Goal: Contribute content: Contribute content

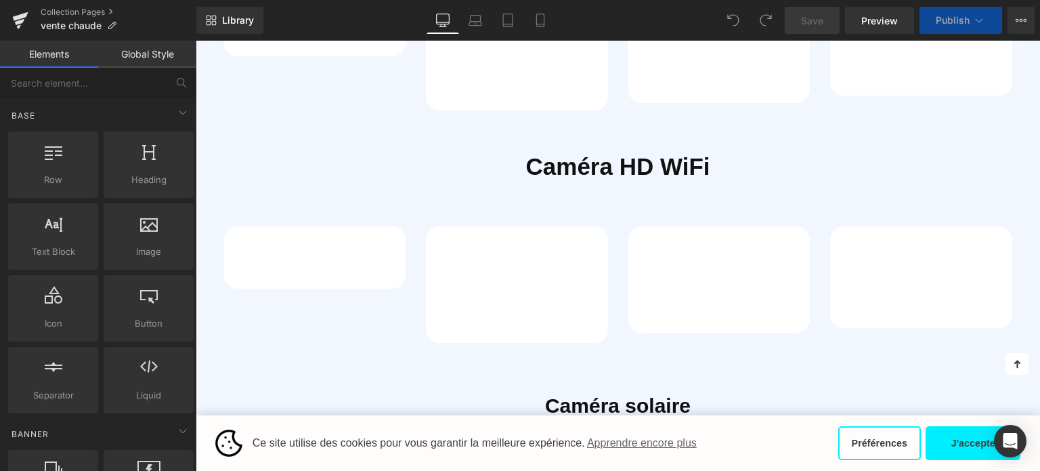
scroll to position [641, 0]
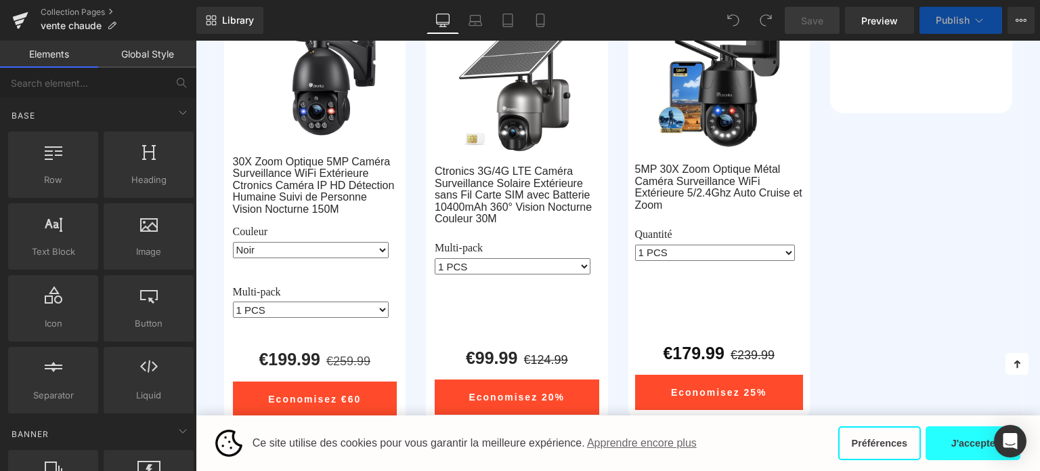
click at [972, 443] on button "J'accepte" at bounding box center [973, 443] width 95 height 34
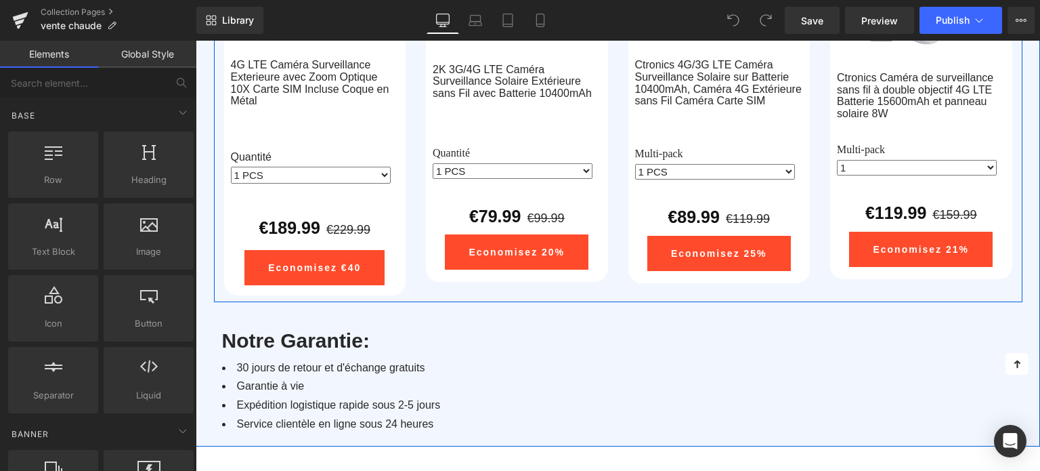
scroll to position [2392, 0]
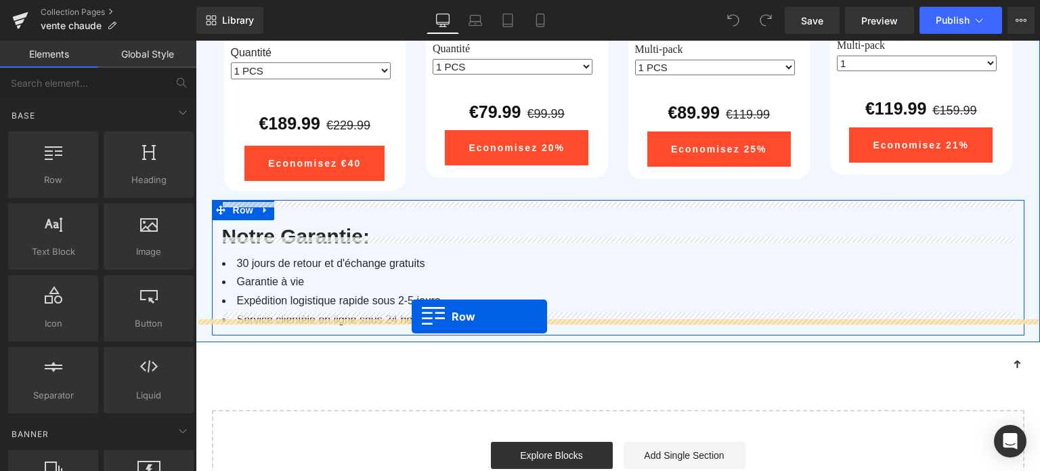
drag, startPoint x: 254, startPoint y: 215, endPoint x: 412, endPoint y: 316, distance: 187.3
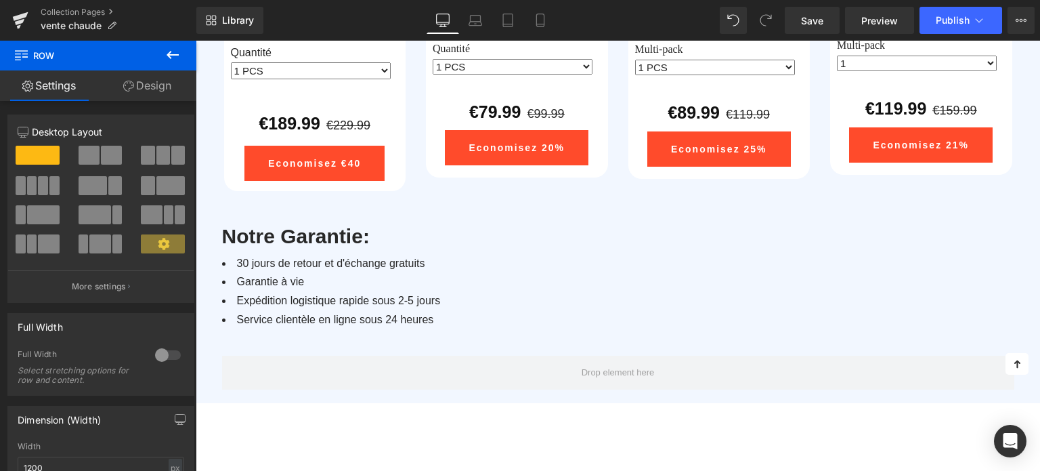
click at [175, 60] on icon at bounding box center [173, 55] width 16 height 16
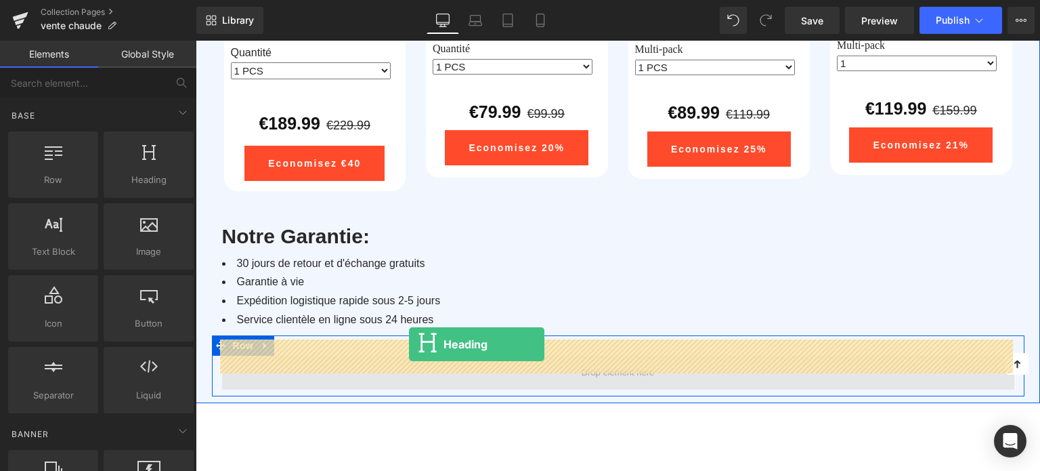
drag, startPoint x: 337, startPoint y: 215, endPoint x: 409, endPoint y: 344, distance: 147.7
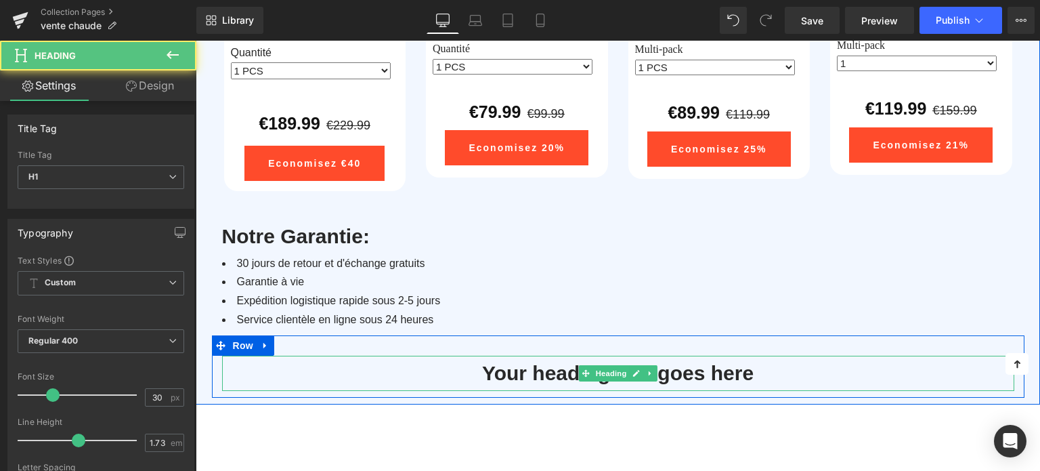
click at [517, 356] on h1 "Your heading text goes here" at bounding box center [618, 373] width 792 height 35
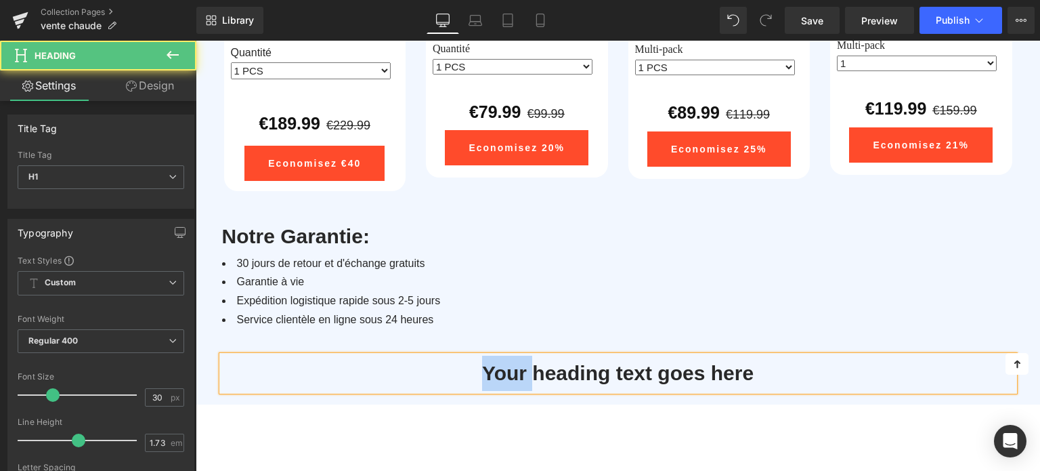
click at [517, 356] on h1 "Your heading text goes here" at bounding box center [618, 373] width 792 height 35
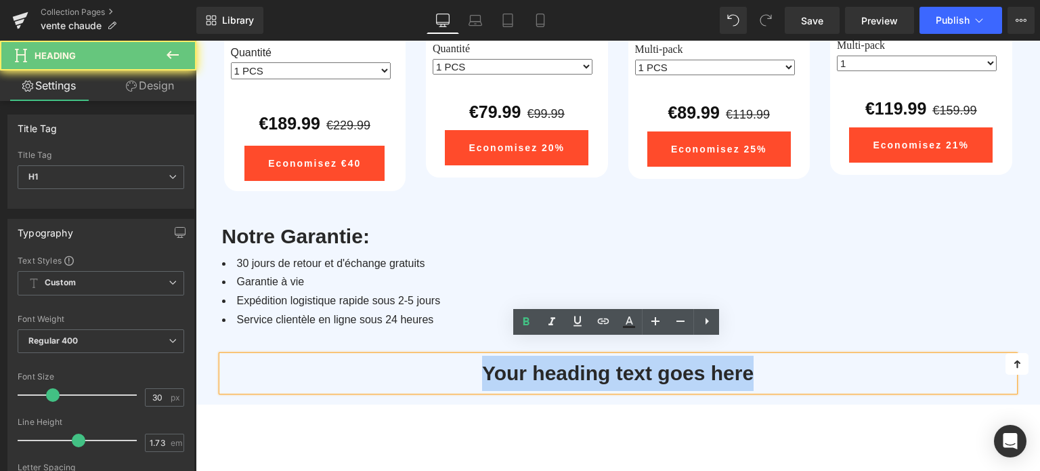
click at [517, 356] on h1 "Your heading text goes here" at bounding box center [618, 373] width 792 height 35
paste div
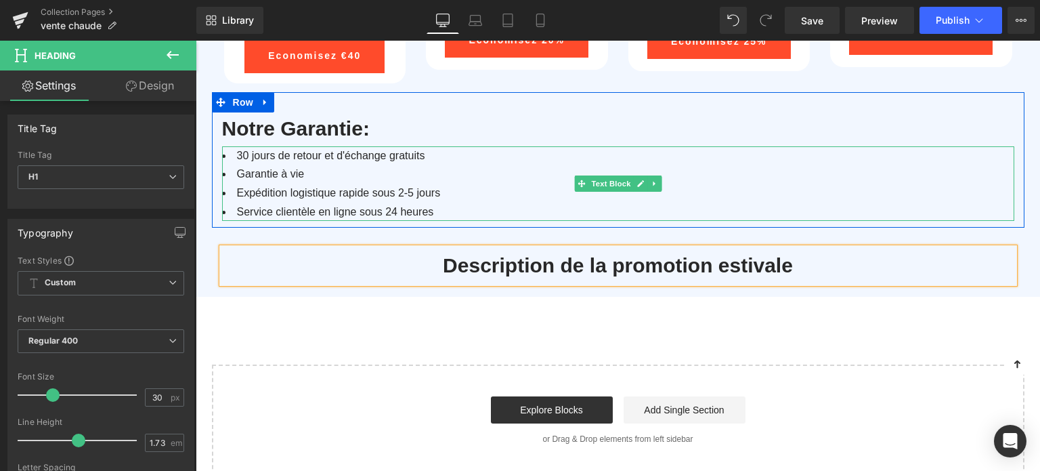
scroll to position [2528, 0]
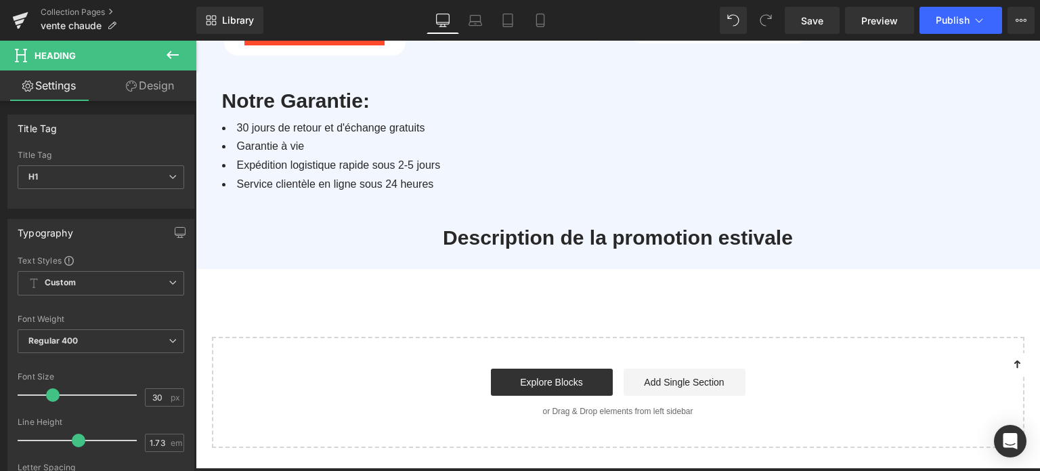
click at [172, 51] on icon at bounding box center [173, 55] width 16 height 16
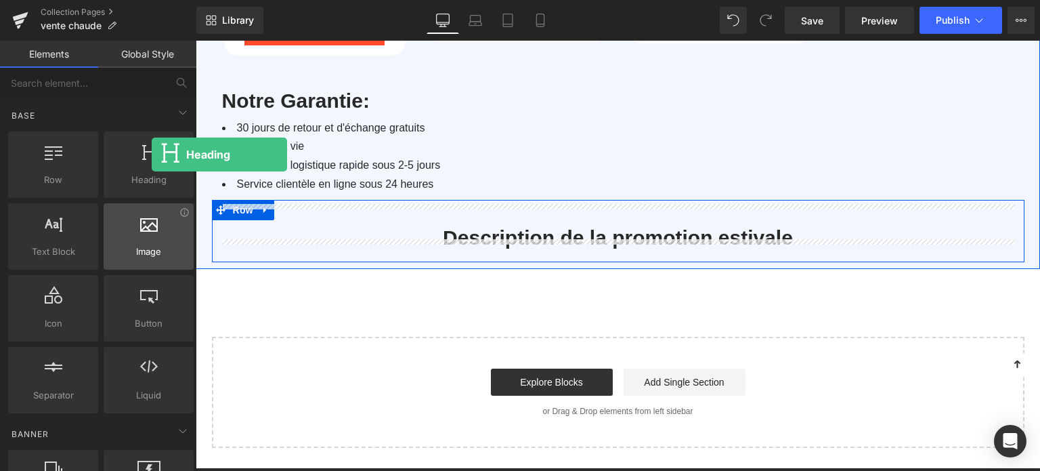
drag, startPoint x: 120, startPoint y: 179, endPoint x: 101, endPoint y: 205, distance: 32.0
click at [151, 154] on div "Heading headings, titles, h1,h2,h3,h4,h5,h6" at bounding box center [149, 164] width 90 height 66
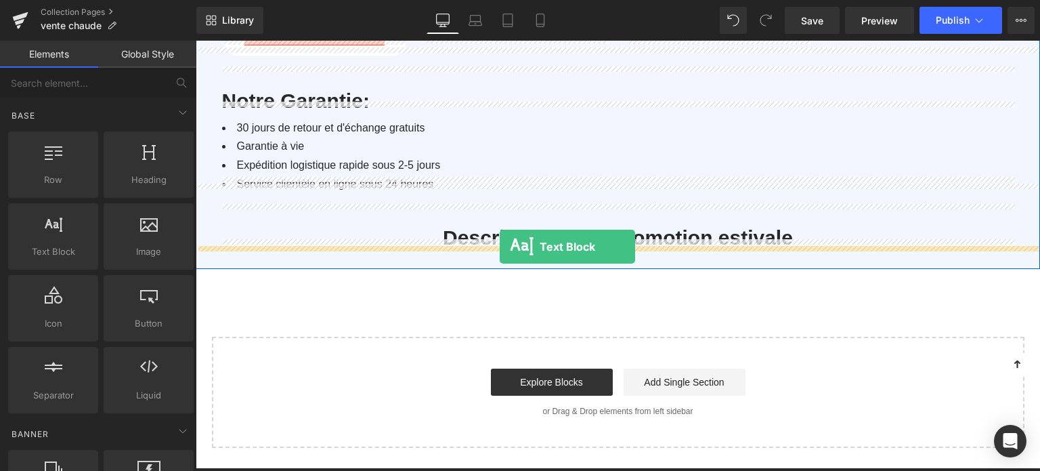
drag, startPoint x: 277, startPoint y: 276, endPoint x: 500, endPoint y: 247, distance: 224.7
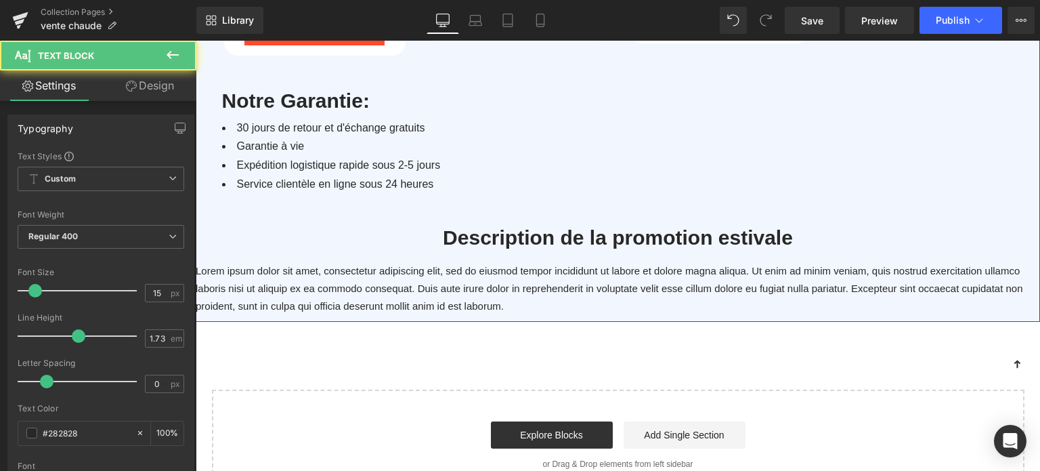
click at [453, 269] on p "Lorem ipsum dolor sit amet, consectetur adipiscing elit, sed do eiusmod tempor …" at bounding box center [618, 288] width 845 height 53
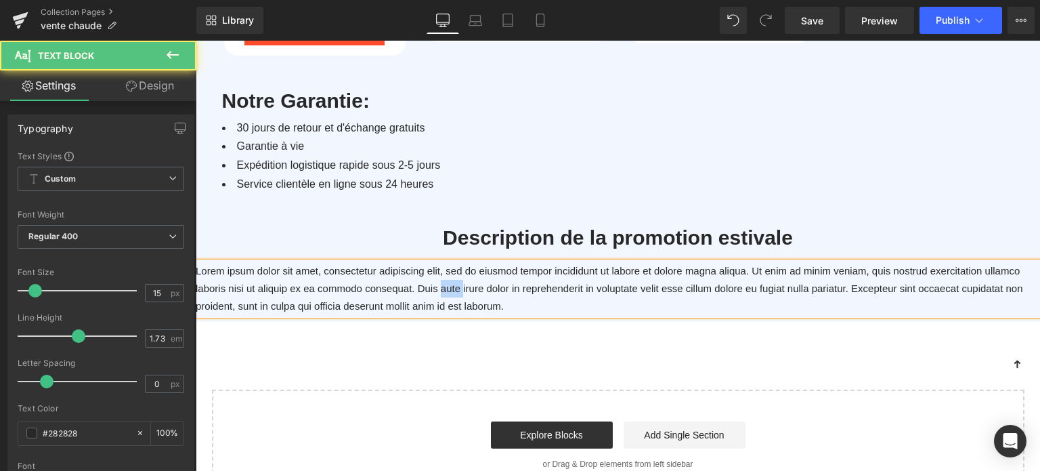
click at [453, 269] on p "Lorem ipsum dolor sit amet, consectetur adipiscing elit, sed do eiusmod tempor …" at bounding box center [618, 288] width 845 height 53
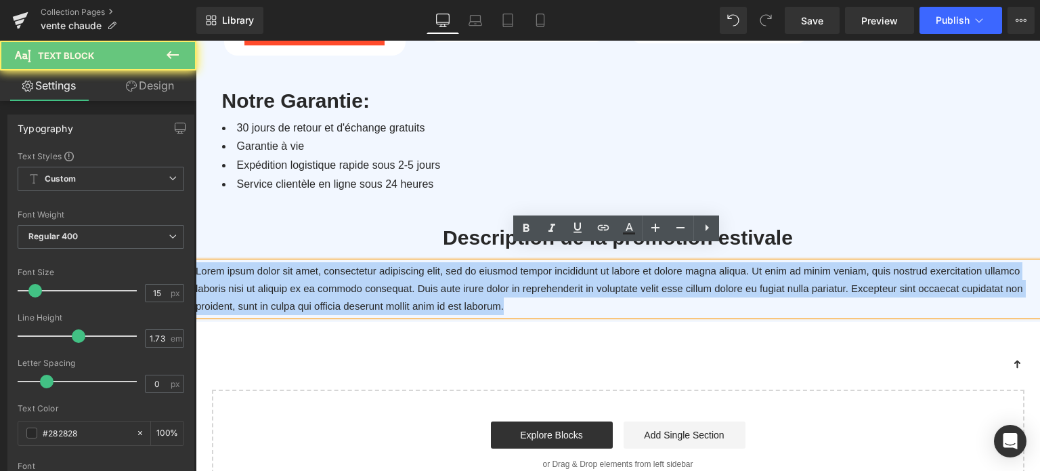
click at [453, 269] on p "Lorem ipsum dolor sit amet, consectetur adipiscing elit, sed do eiusmod tempor …" at bounding box center [618, 288] width 845 height 53
paste div
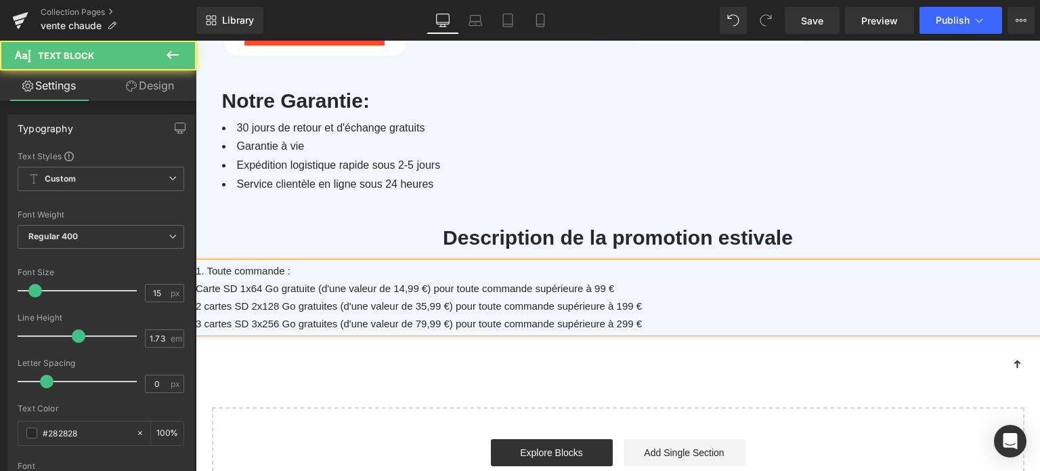
click at [255, 262] on p "1. Toute commande :" at bounding box center [618, 271] width 845 height 18
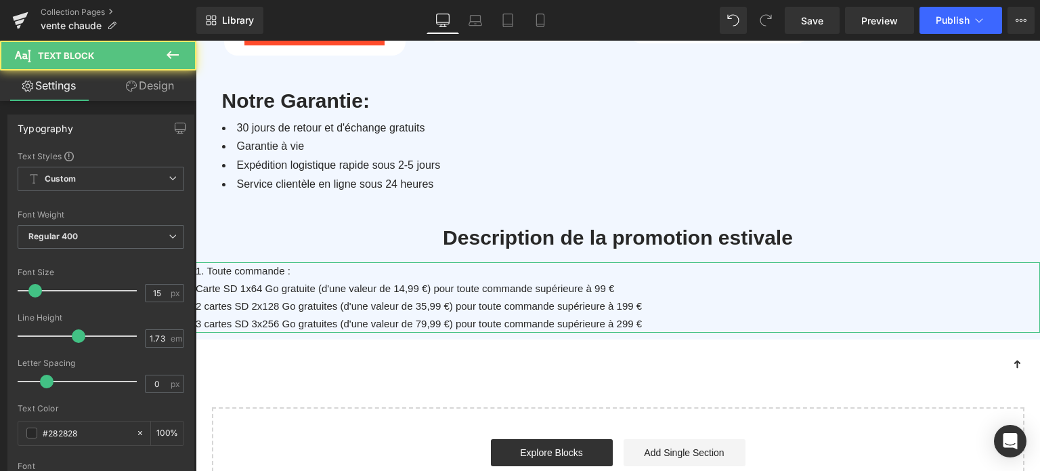
click at [147, 89] on link "Design" at bounding box center [150, 85] width 98 height 30
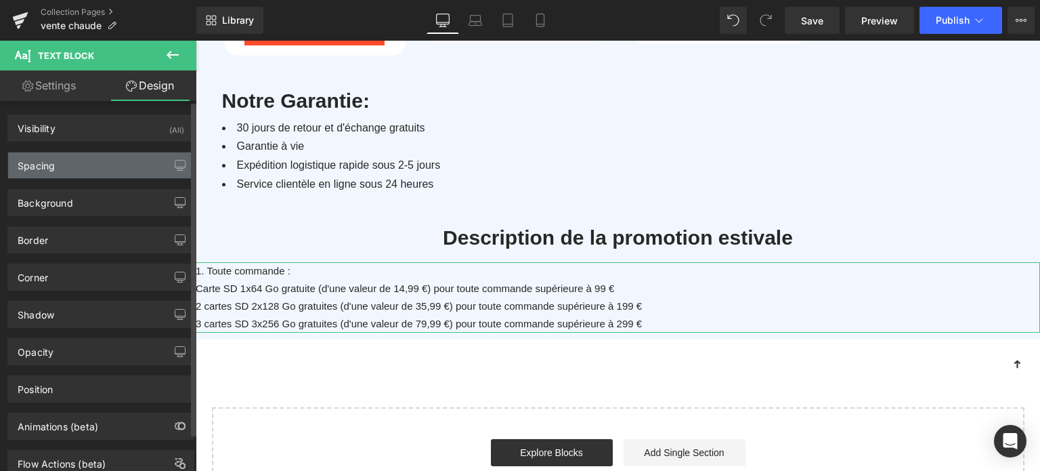
click at [83, 166] on div "Spacing" at bounding box center [101, 165] width 186 height 26
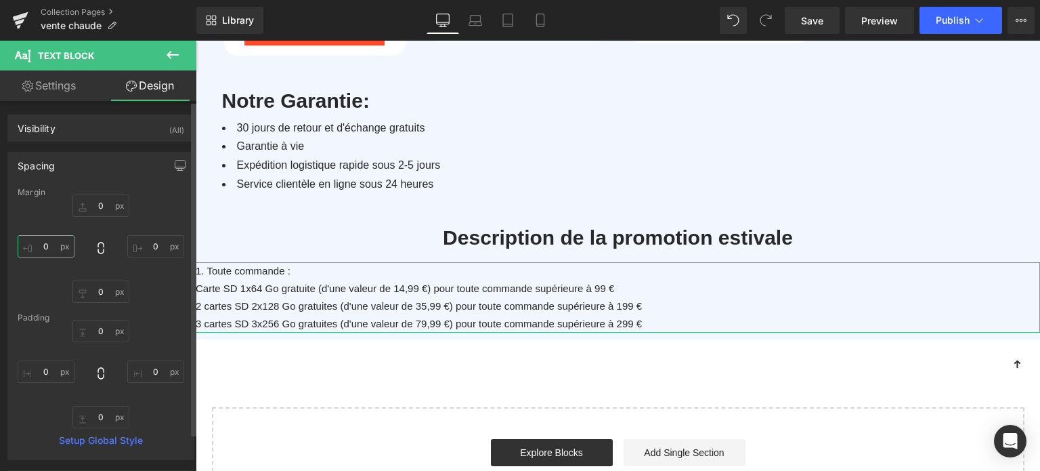
click at [49, 251] on input "0" at bounding box center [46, 246] width 57 height 22
type input "1"
type input "15"
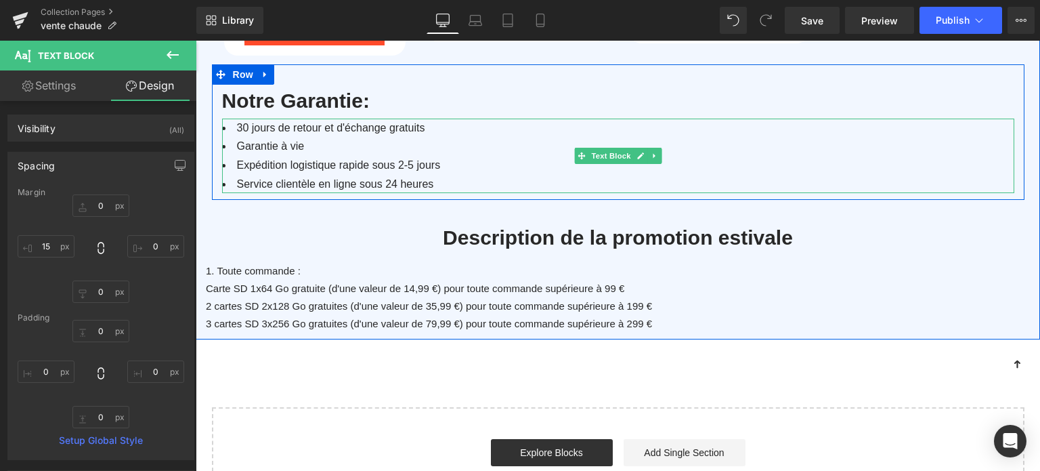
click at [343, 156] on li "Expédition logistique rapide sous 2-5 jours" at bounding box center [618, 165] width 792 height 19
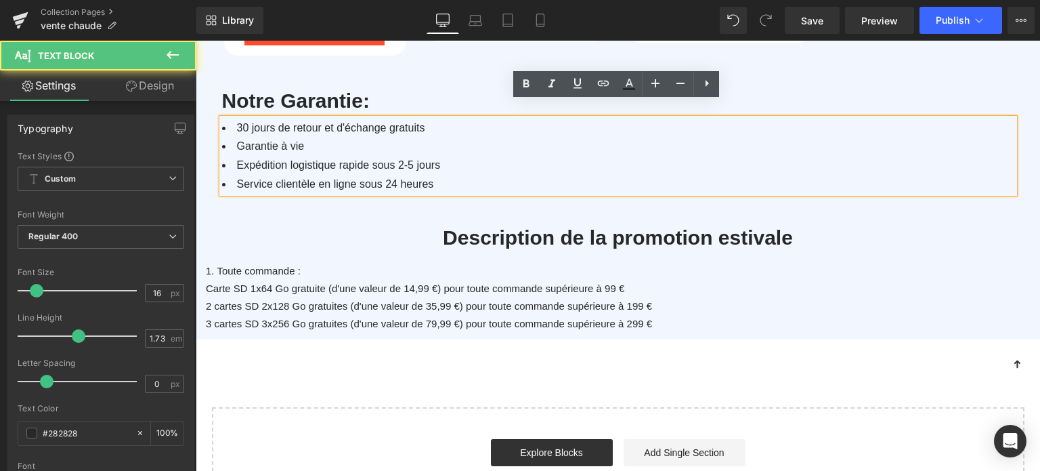
click at [360, 156] on li "Expédition logistique rapide sous 2-5 jours" at bounding box center [618, 165] width 792 height 19
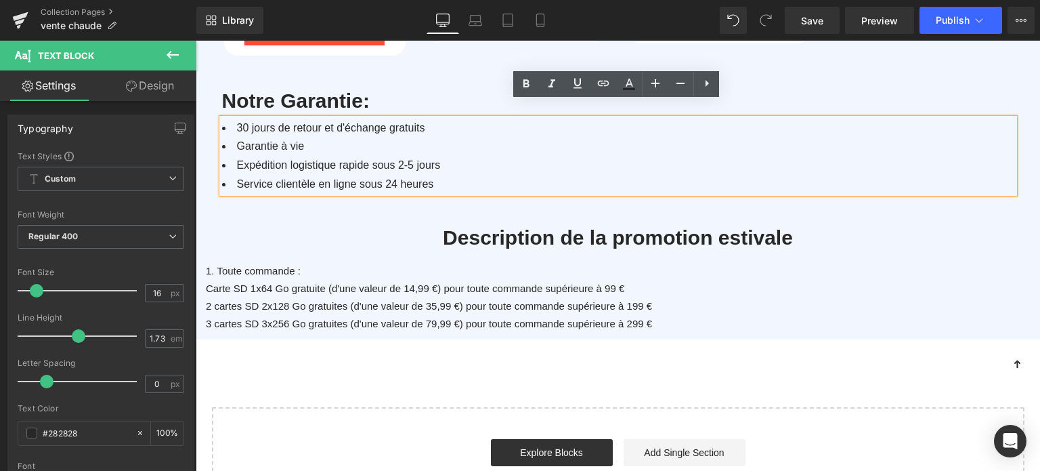
click at [391, 156] on li "Expédition logistique rapide sous 2-5 jours" at bounding box center [618, 165] width 792 height 19
click at [436, 315] on p "3 cartes SD 3x256 Go gratuites (d'une valeur de 79,99 €) pour toute commande su…" at bounding box center [623, 324] width 834 height 18
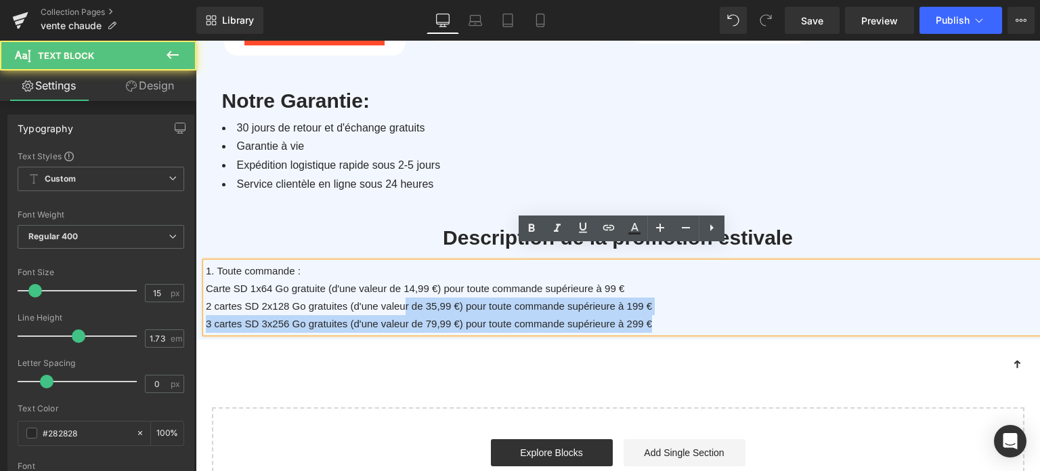
drag, startPoint x: 660, startPoint y: 303, endPoint x: 377, endPoint y: 282, distance: 283.2
click at [400, 289] on div "1. Toute commande : Carte SD 1x64 Go gratuite (d'une valeur de 14,99 €) pour to…" at bounding box center [623, 297] width 834 height 70
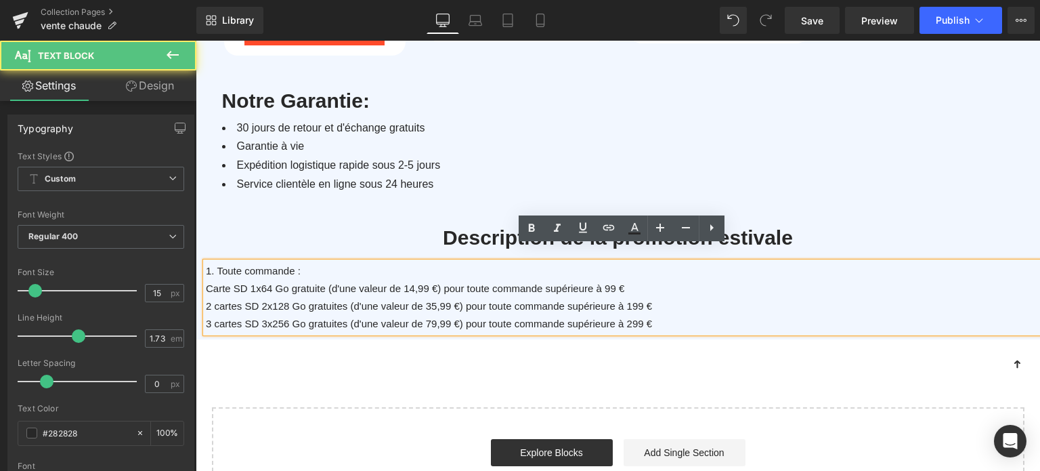
click at [332, 280] on p "Carte SD 1x64 Go gratuite (d'une valeur de 14,99 €) pour toute commande supérie…" at bounding box center [623, 289] width 834 height 18
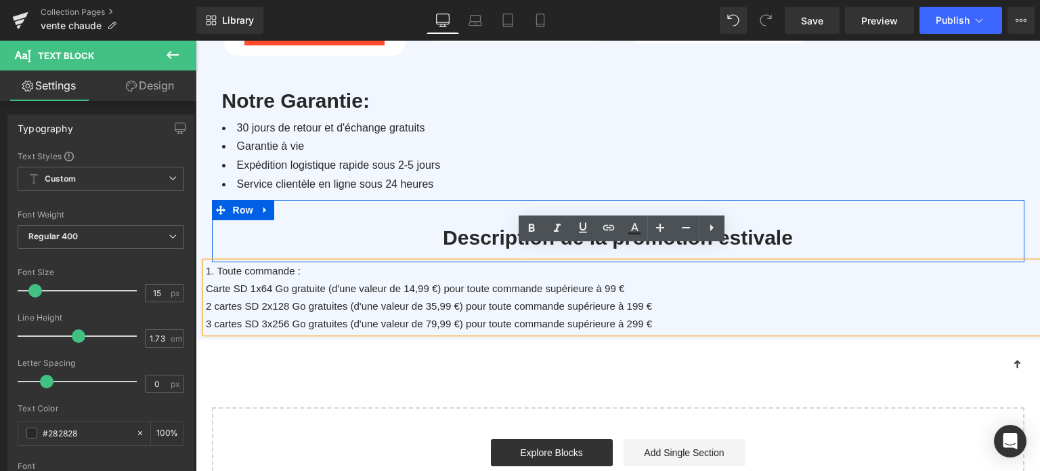
click at [849, 220] on h1 "Description de la promotion estivale" at bounding box center [618, 237] width 792 height 35
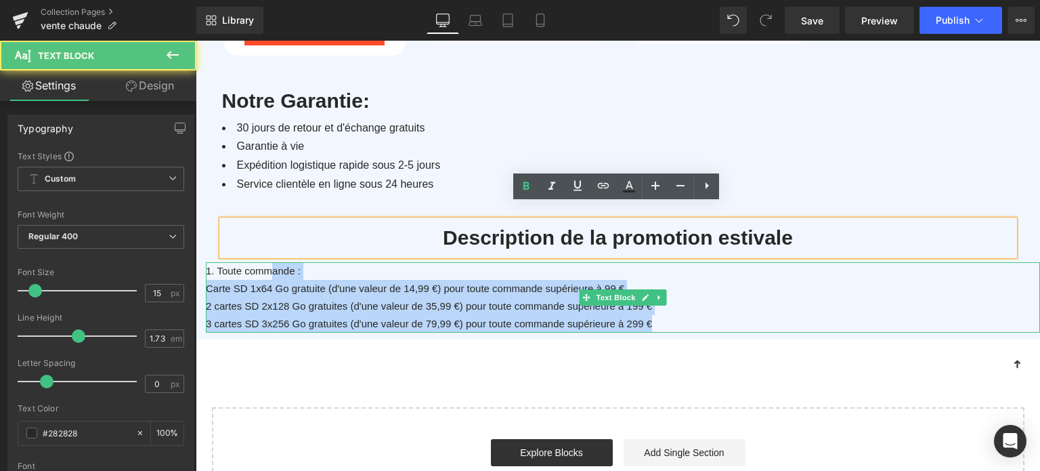
drag, startPoint x: 610, startPoint y: 303, endPoint x: 274, endPoint y: 258, distance: 339.6
click at [266, 262] on div "1. Toute commande : Carte SD 1x64 Go gratuite (d'une valeur de 14,99 €) pour to…" at bounding box center [623, 297] width 834 height 70
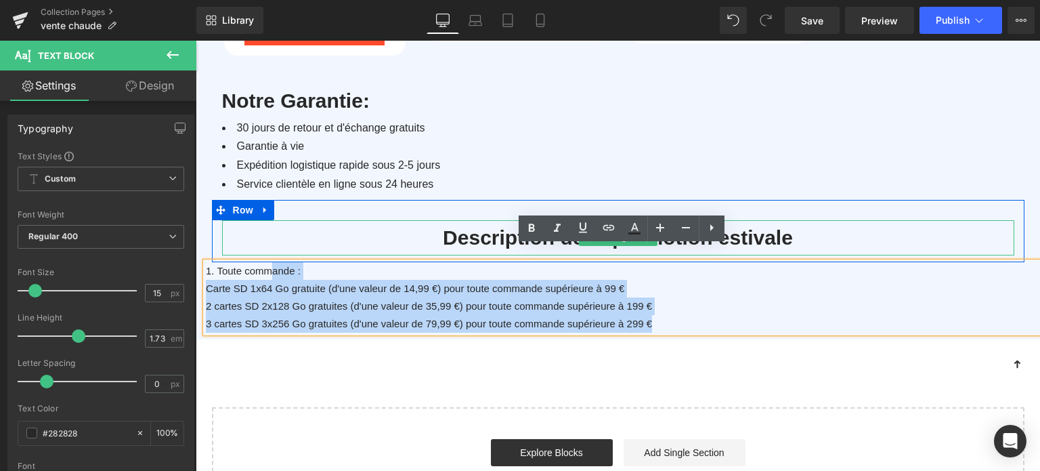
click at [832, 222] on h1 "Description de la promotion estivale" at bounding box center [618, 237] width 792 height 35
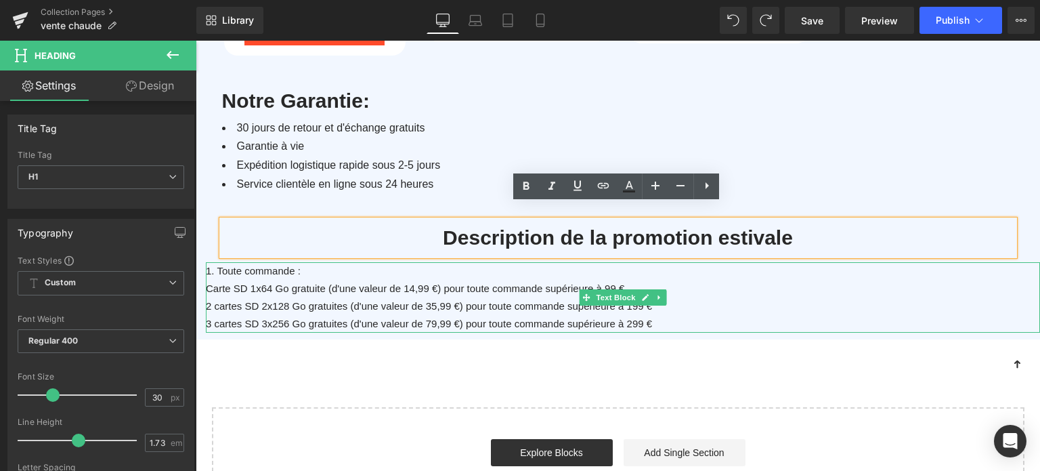
click at [453, 280] on p "Carte SD 1x64 Go gratuite (d'une valeur de 14,99 €) pour toute commande supérie…" at bounding box center [623, 289] width 834 height 18
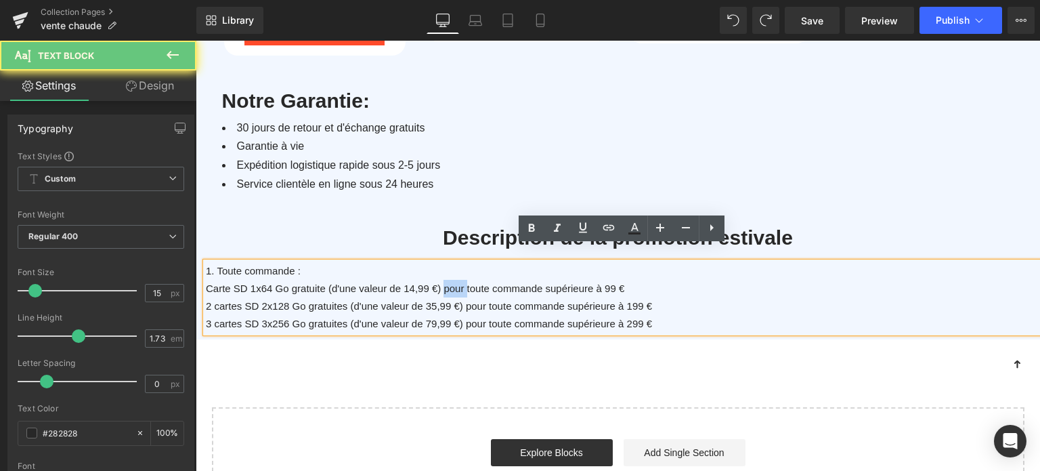
click at [453, 280] on p "Carte SD 1x64 Go gratuite (d'une valeur de 14,99 €) pour toute commande supérie…" at bounding box center [623, 289] width 834 height 18
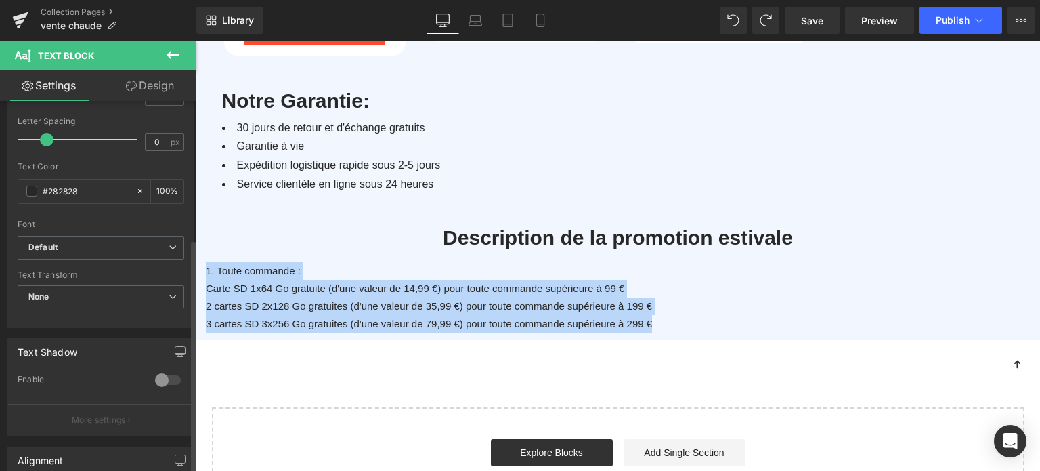
scroll to position [271, 0]
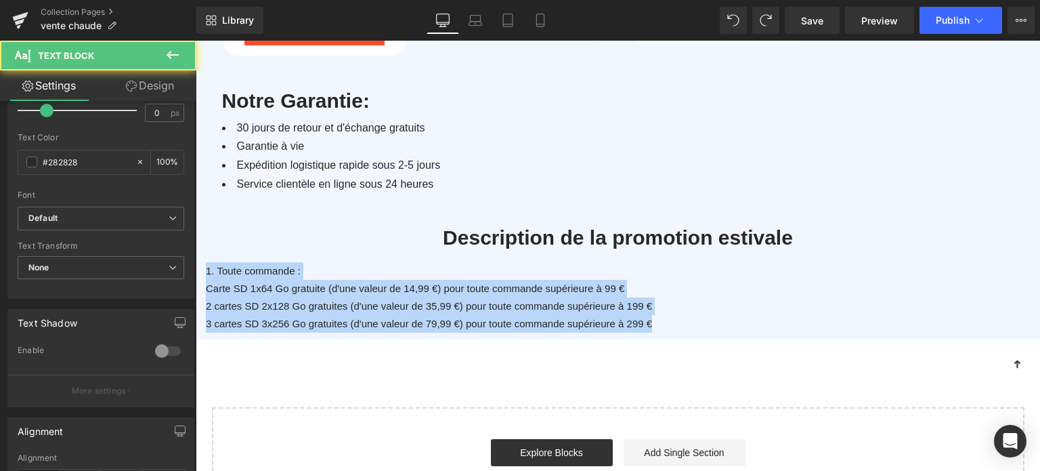
click at [366, 280] on p "Carte SD 1x64 Go gratuite (d'une valeur de 14,99 €) pour toute commande supérie…" at bounding box center [623, 289] width 834 height 18
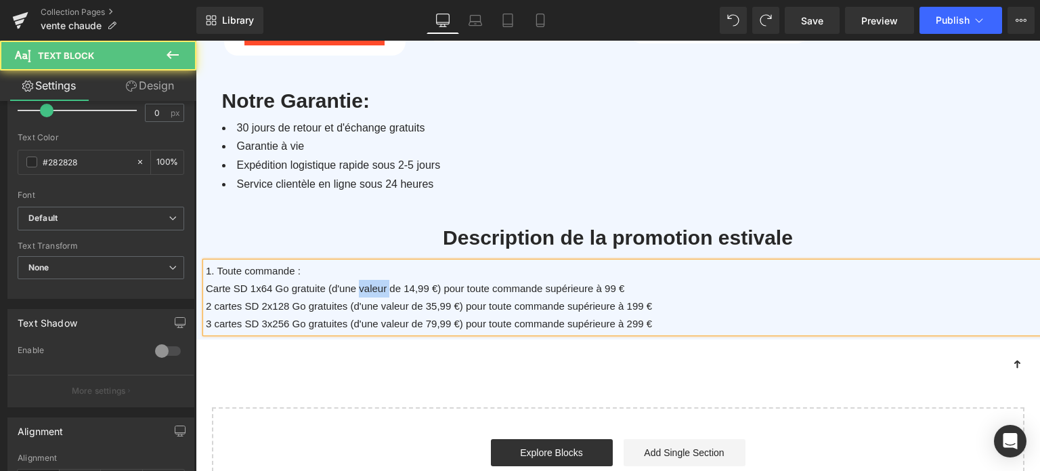
click at [366, 280] on p "Carte SD 1x64 Go gratuite (d'une valeur de 14,99 €) pour toute commande supérie…" at bounding box center [623, 289] width 834 height 18
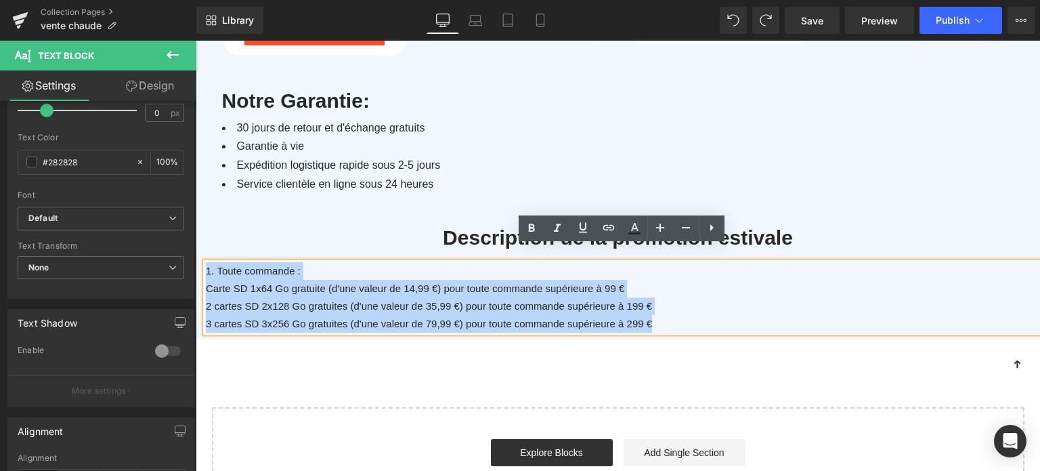
drag, startPoint x: 668, startPoint y: 306, endPoint x: 387, endPoint y: 291, distance: 281.5
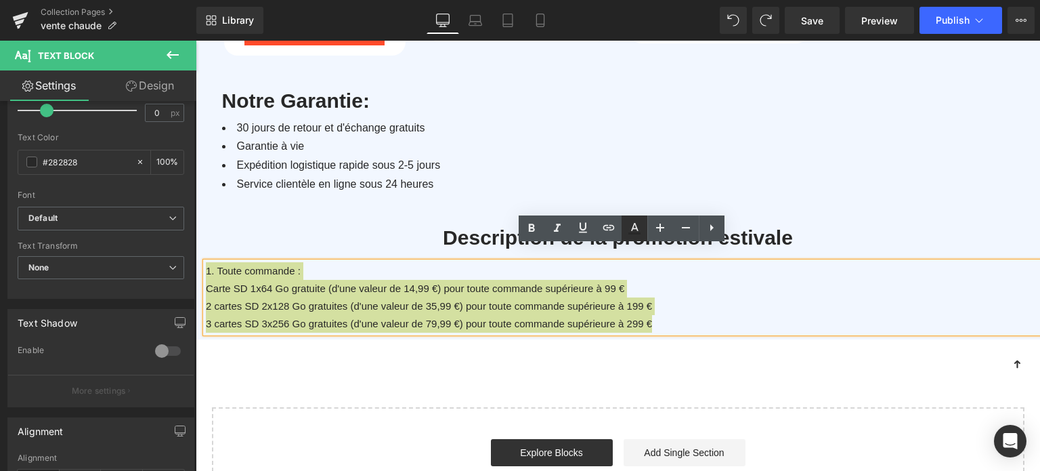
click at [632, 232] on icon at bounding box center [635, 233] width 12 height 2
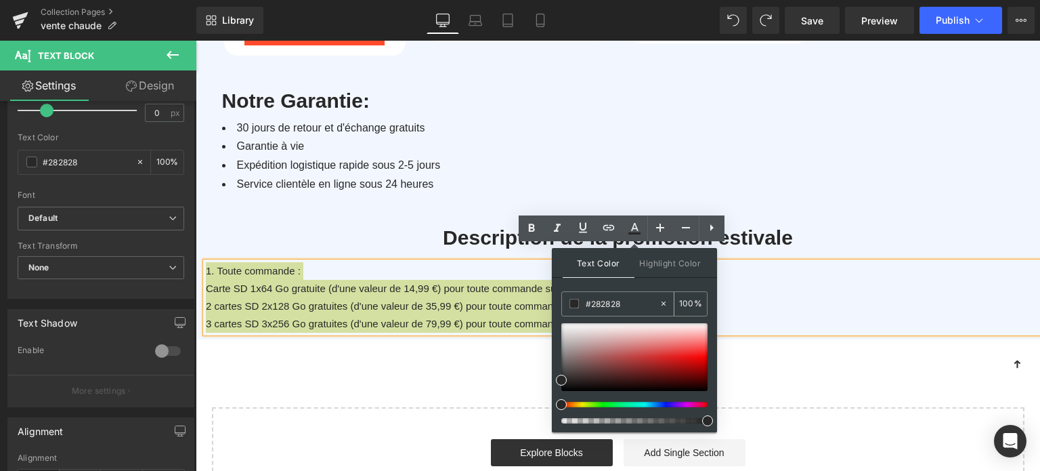
click at [631, 301] on input "#282828" at bounding box center [622, 303] width 73 height 15
type input "111"
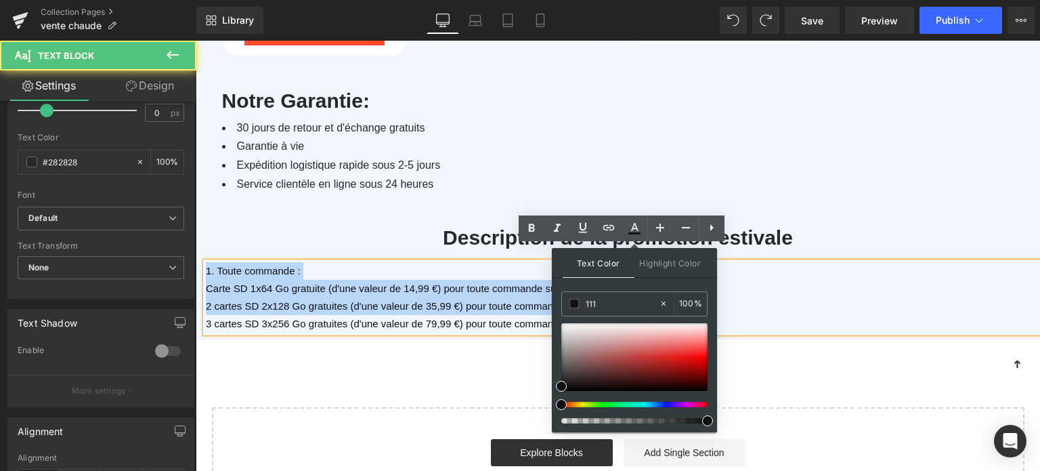
click at [784, 297] on p "2 cartes SD 2x128 Go gratuites (d'une valeur de 35,99 €) pour toute commande su…" at bounding box center [623, 306] width 834 height 18
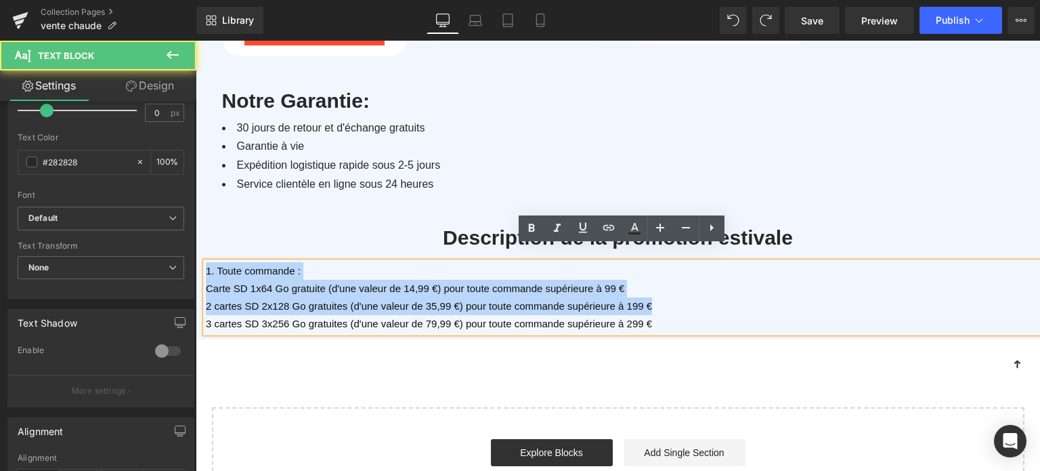
click at [692, 280] on p "Carte SD 1x64 Go gratuite (d'une valeur de 14,99 €) pour toute commande supérie…" at bounding box center [623, 289] width 834 height 18
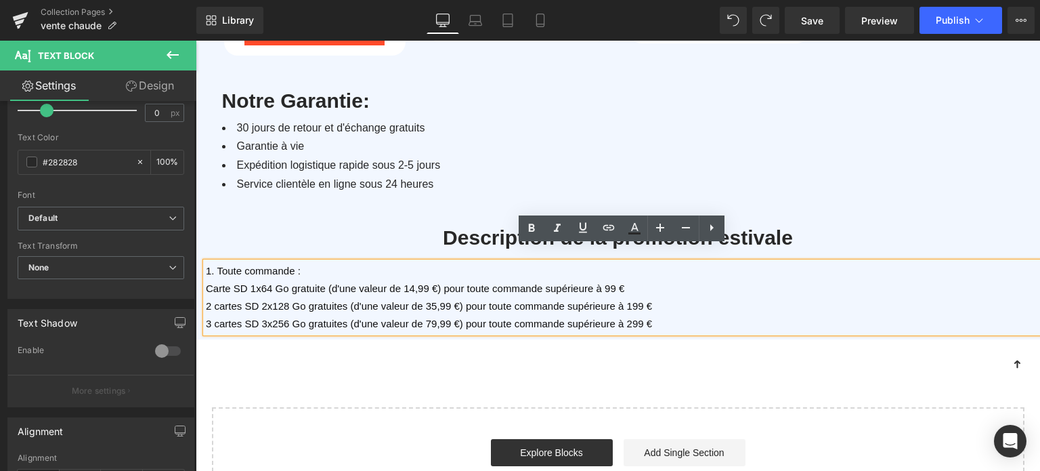
click at [820, 175] on li "Service clientèle en ligne sous 24 heures" at bounding box center [618, 184] width 792 height 19
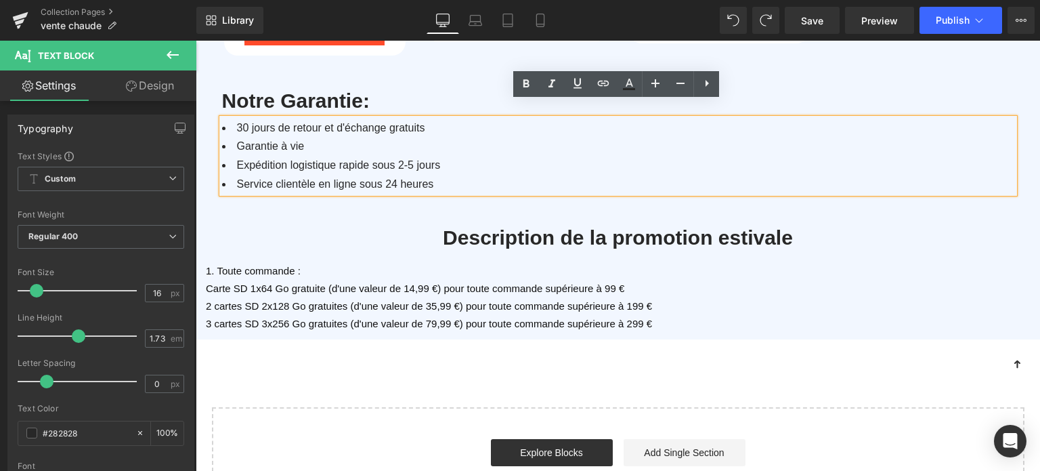
click at [649, 280] on p "Carte SD 1x64 Go gratuite (d'une valeur de 14,99 €) pour toute commande supérie…" at bounding box center [623, 289] width 834 height 18
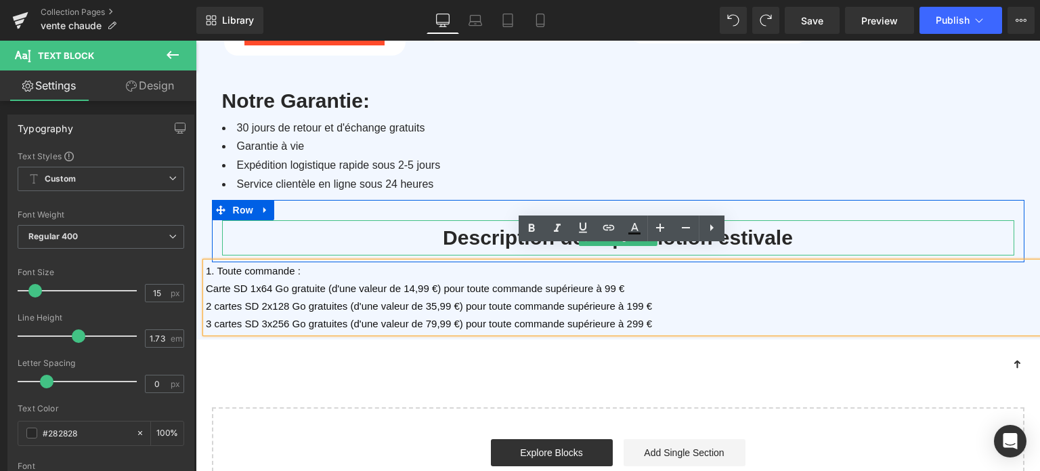
click at [442, 222] on h1 "Description de la promotion estivale" at bounding box center [618, 237] width 792 height 35
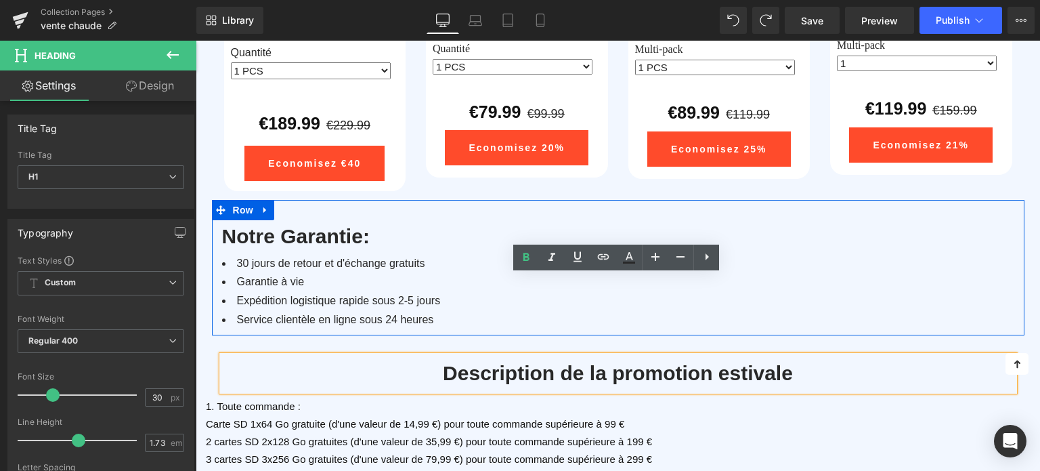
scroll to position [2392, 0]
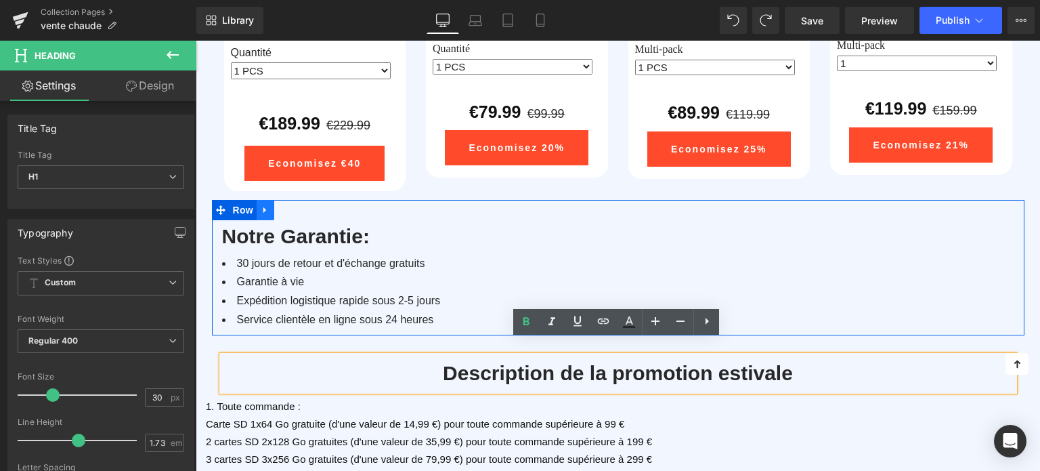
click at [266, 203] on link at bounding box center [266, 210] width 18 height 20
click at [301, 205] on icon at bounding box center [300, 209] width 9 height 9
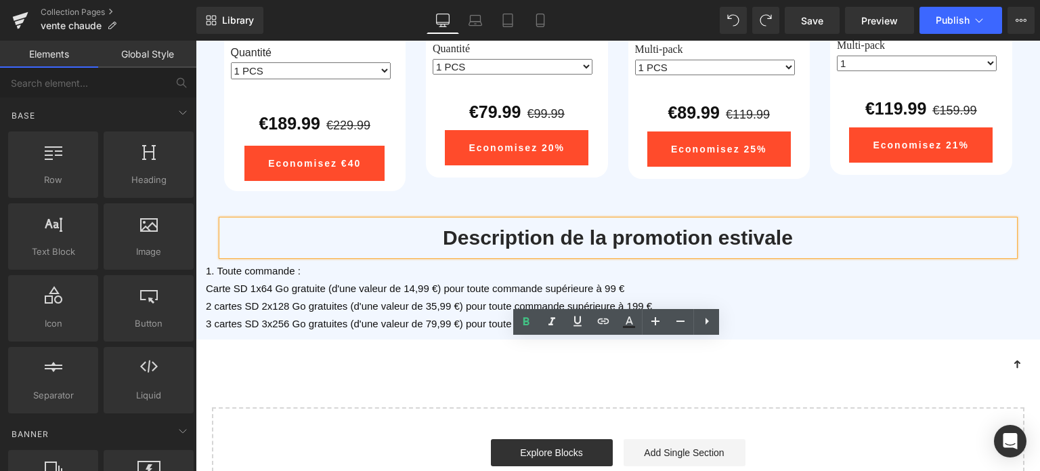
click at [448, 220] on h1 "Description de la promotion estivale" at bounding box center [618, 237] width 792 height 35
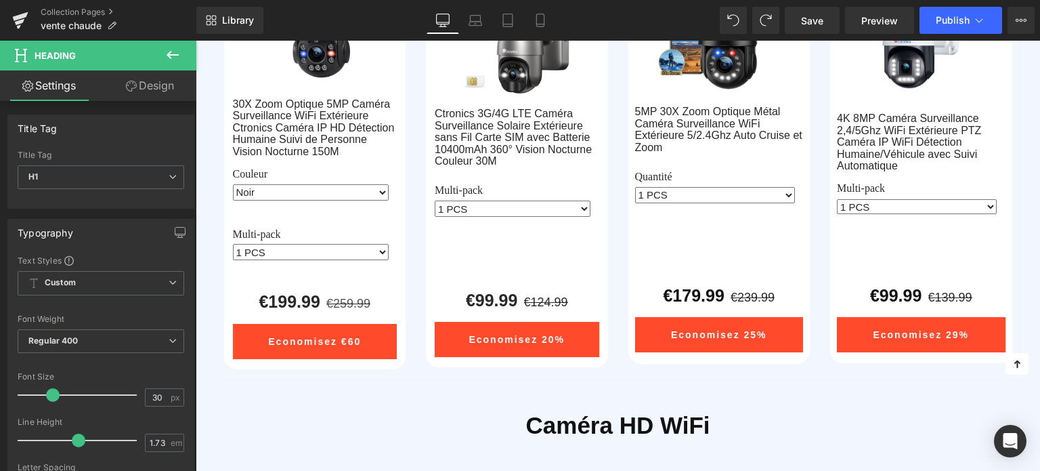
scroll to position [699, 0]
click at [163, 54] on button at bounding box center [172, 56] width 47 height 30
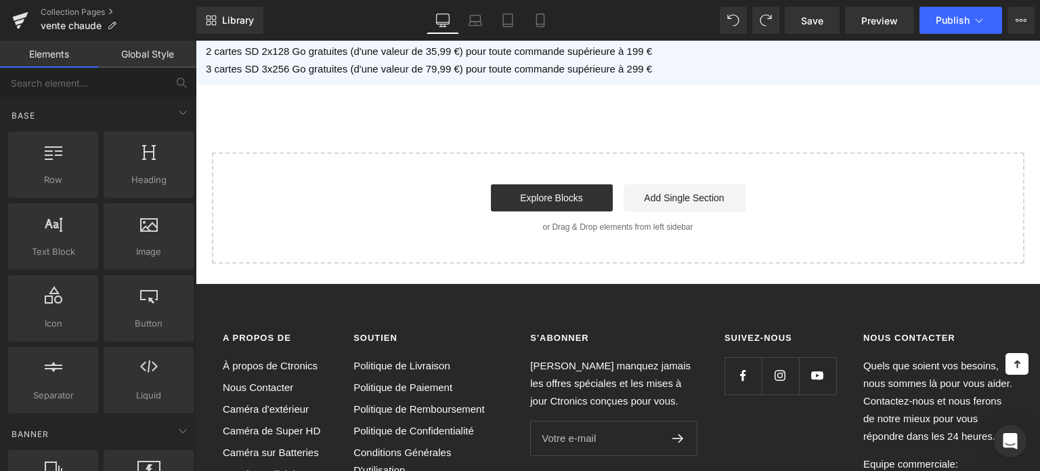
scroll to position [2460, 0]
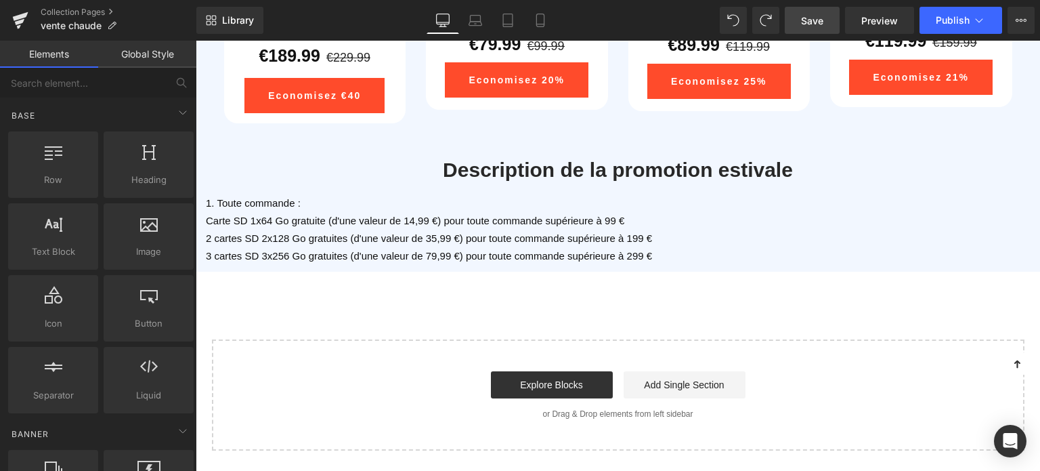
click at [807, 28] on link "Save" at bounding box center [812, 20] width 55 height 27
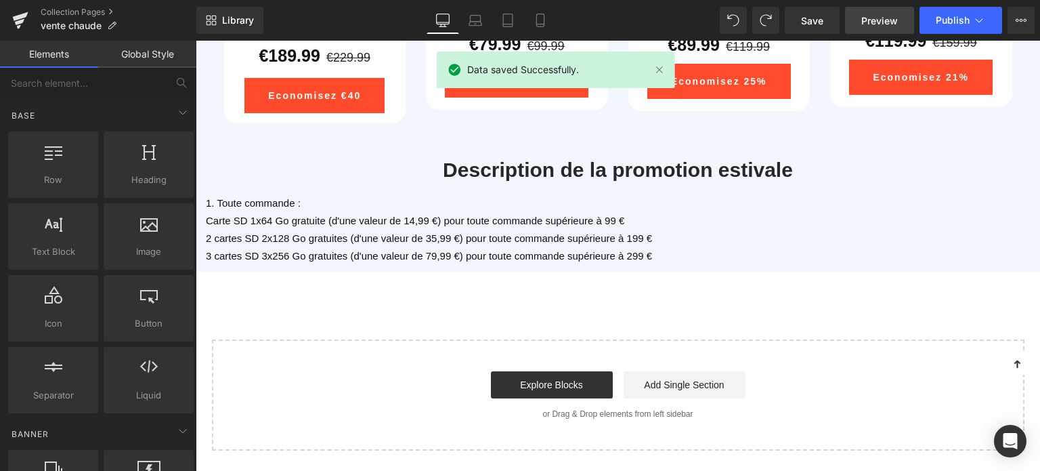
click at [856, 22] on link "Preview" at bounding box center [879, 20] width 69 height 27
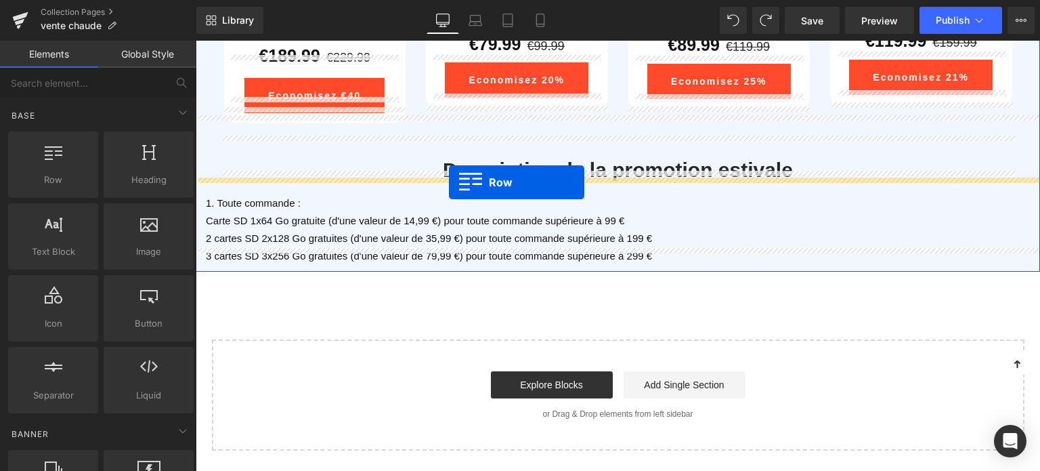
drag, startPoint x: 269, startPoint y: 219, endPoint x: 449, endPoint y: 182, distance: 183.8
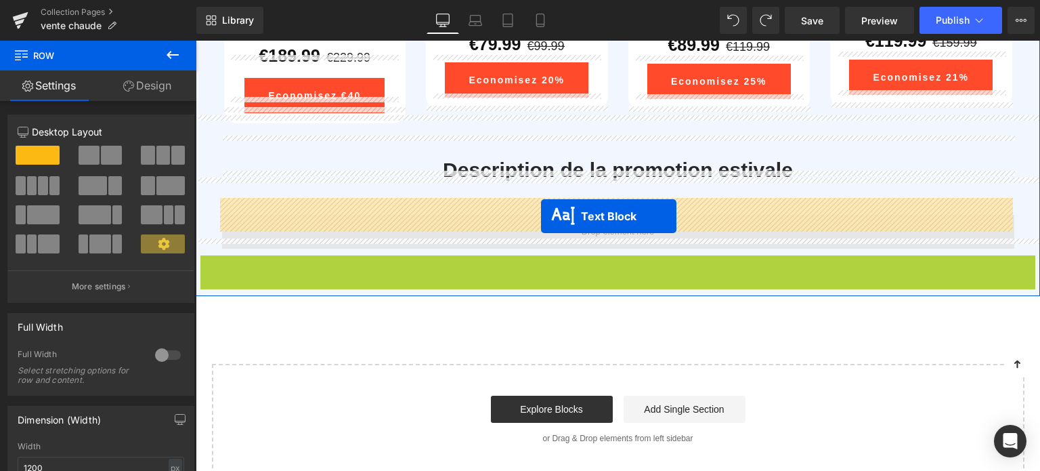
drag, startPoint x: 585, startPoint y: 270, endPoint x: 541, endPoint y: 216, distance: 69.4
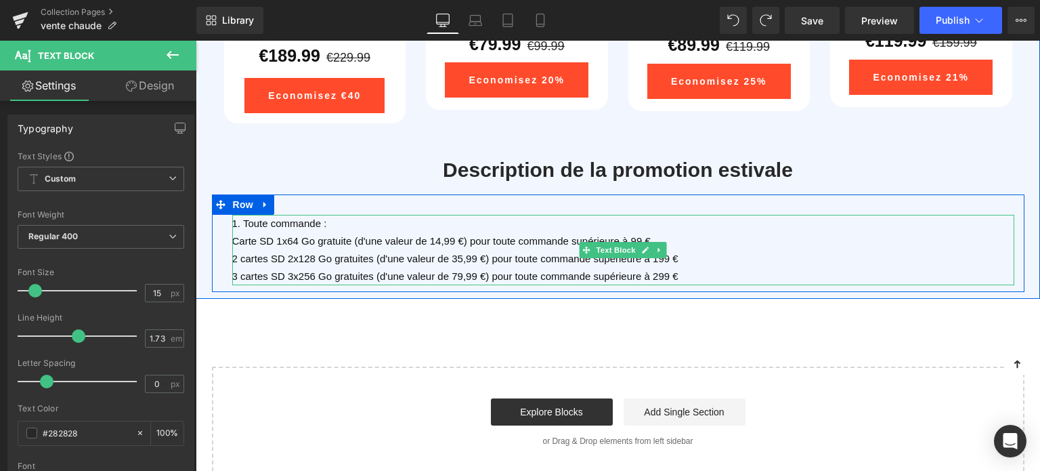
click at [726, 268] on p "3 cartes SD 3x256 Go gratuites (d'une valeur de 79,99 €) pour toute commande su…" at bounding box center [623, 277] width 782 height 18
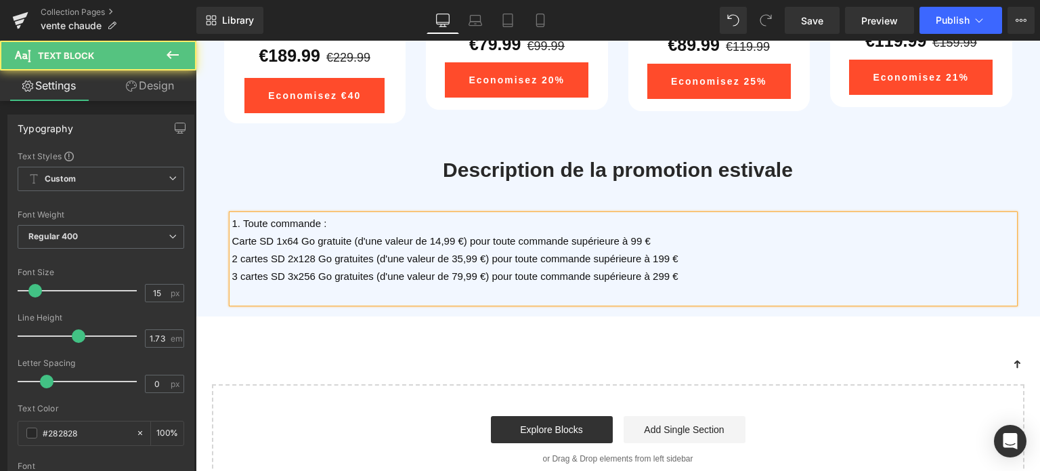
click at [656, 285] on p at bounding box center [623, 294] width 782 height 18
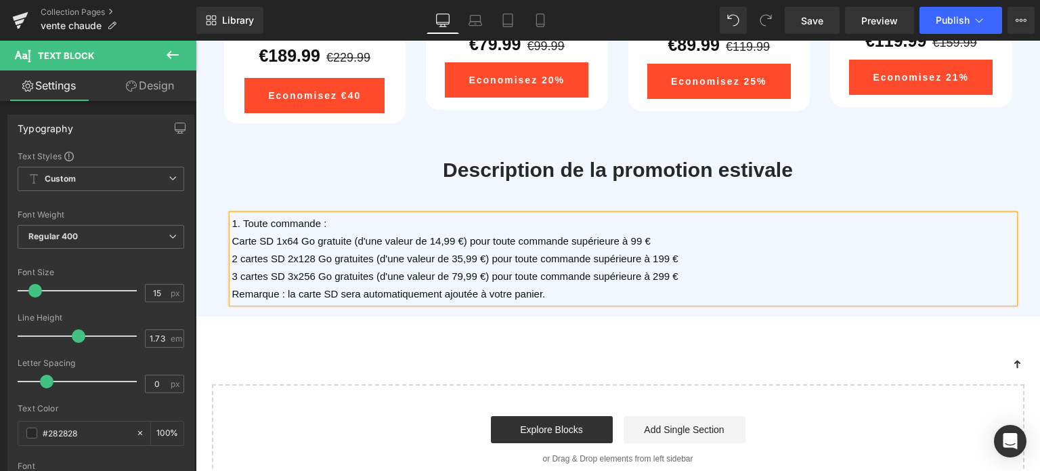
click at [499, 288] on span "Remarque : la carte SD sera automatiquement ajoutée à votre panier." at bounding box center [389, 294] width 314 height 12
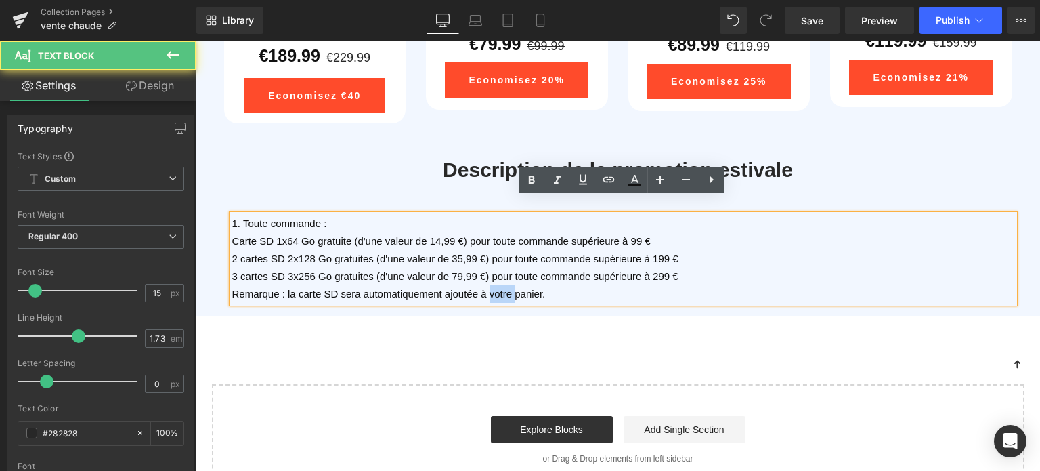
click at [499, 288] on span "Remarque : la carte SD sera automatiquement ajoutée à votre panier." at bounding box center [389, 294] width 314 height 12
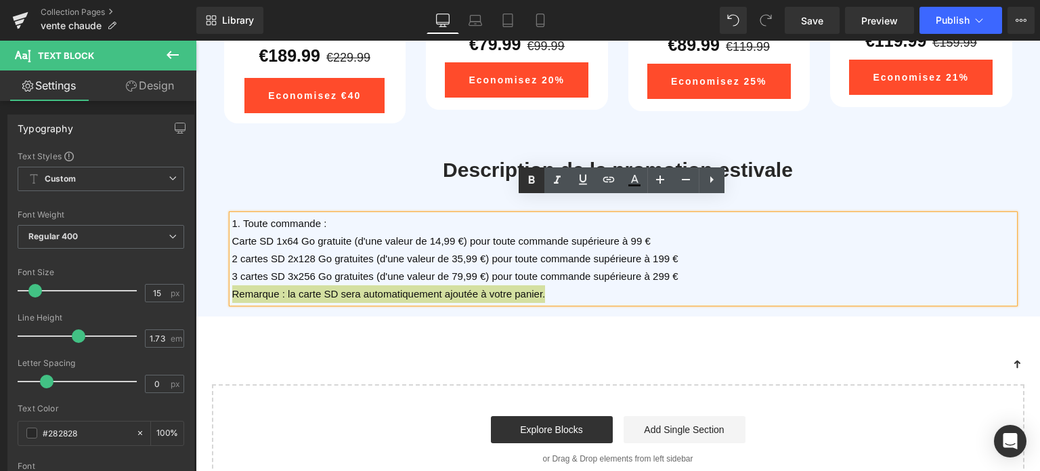
click at [539, 182] on icon at bounding box center [532, 180] width 16 height 16
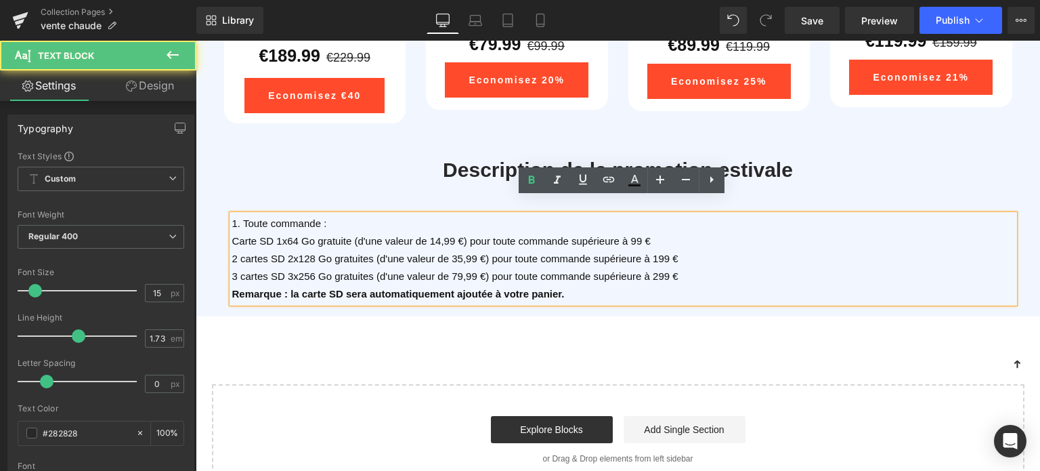
click at [542, 288] on span "Remarque : la carte SD sera automatiquement ajoutée à votre panier." at bounding box center [398, 294] width 333 height 12
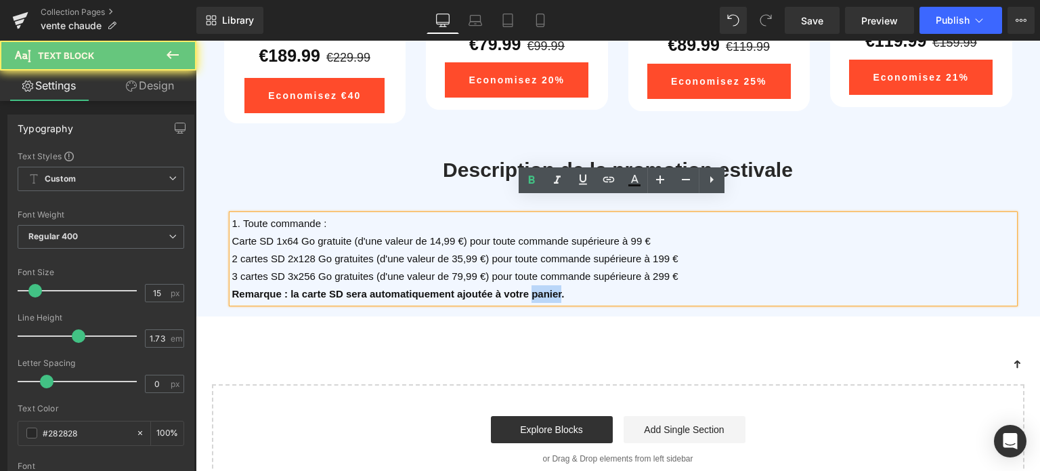
click at [542, 288] on span "Remarque : la carte SD sera automatiquement ajoutée à votre panier." at bounding box center [398, 294] width 333 height 12
click at [611, 285] on p "Remarque : la carte SD sera automatiquement ajoutée à votre panier." at bounding box center [623, 294] width 782 height 18
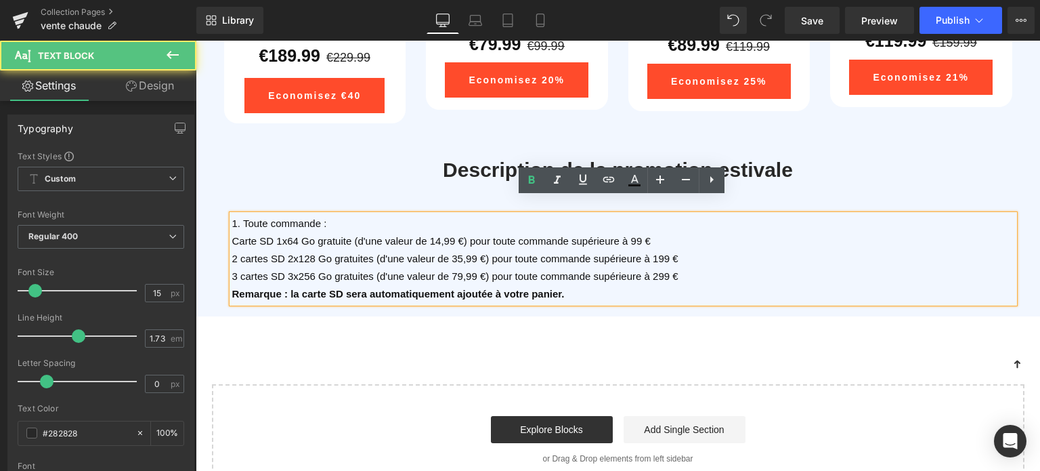
click at [522, 285] on p "Remarque : la carte SD sera automatiquement ajoutée à votre panier." at bounding box center [623, 294] width 782 height 18
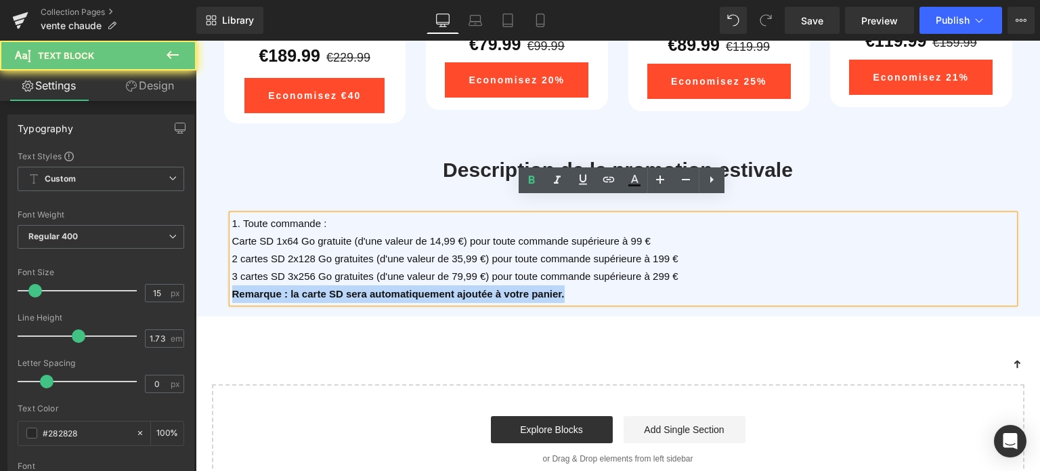
click at [522, 285] on p "Remarque : la carte SD sera automatiquement ajoutée à votre panier." at bounding box center [623, 294] width 782 height 18
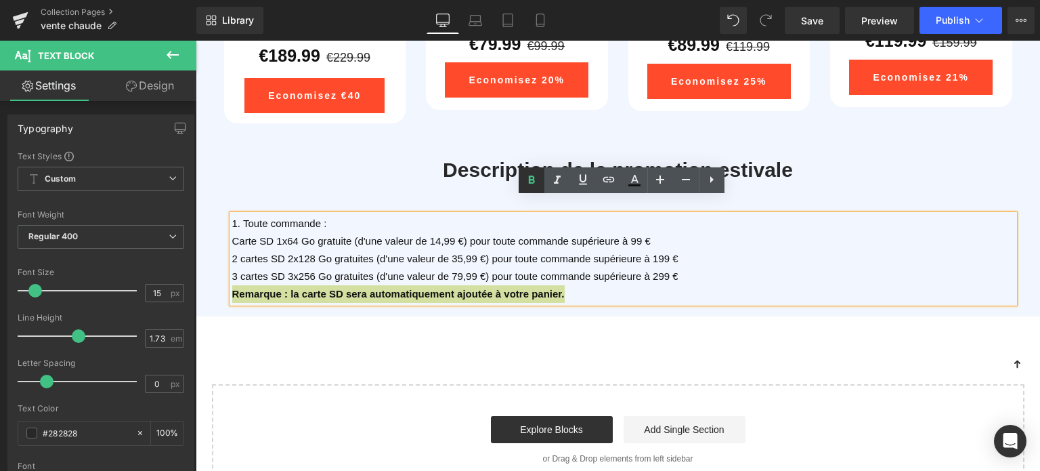
click at [530, 171] on link at bounding box center [532, 180] width 26 height 26
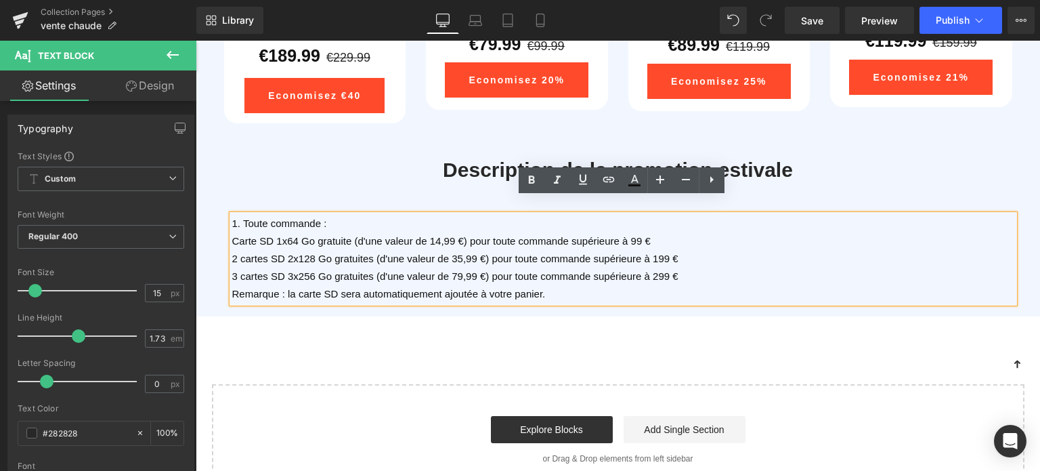
click at [539, 288] on span "Remarque : la carte SD sera automatiquement ajoutée à votre panier." at bounding box center [389, 294] width 314 height 12
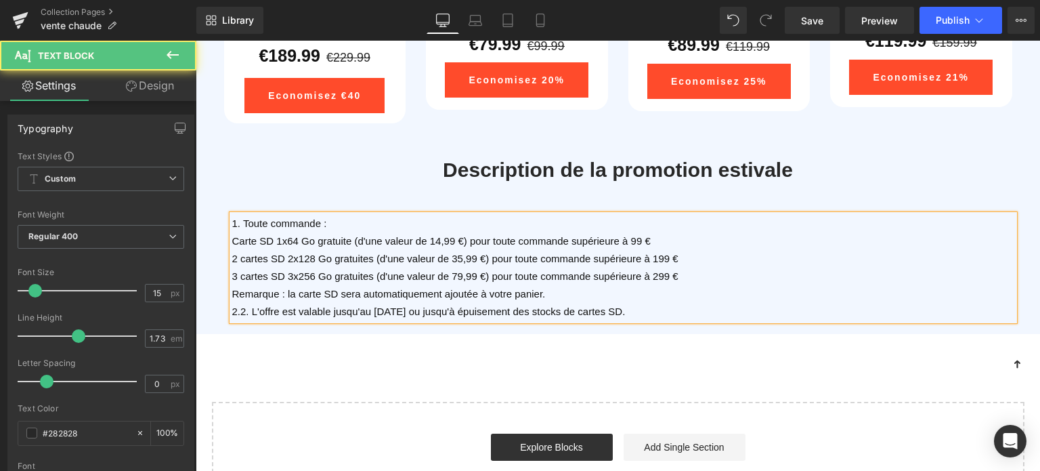
click at [236, 305] on span "2.2. L'offre est valable jusqu'au [DATE] ou jusqu'à épuisement des stocks de ca…" at bounding box center [429, 311] width 394 height 12
click at [645, 303] on p "2. L'offre est valable jusqu'au [DATE] ou jusqu'à épuisement des stocks de cart…" at bounding box center [623, 312] width 782 height 18
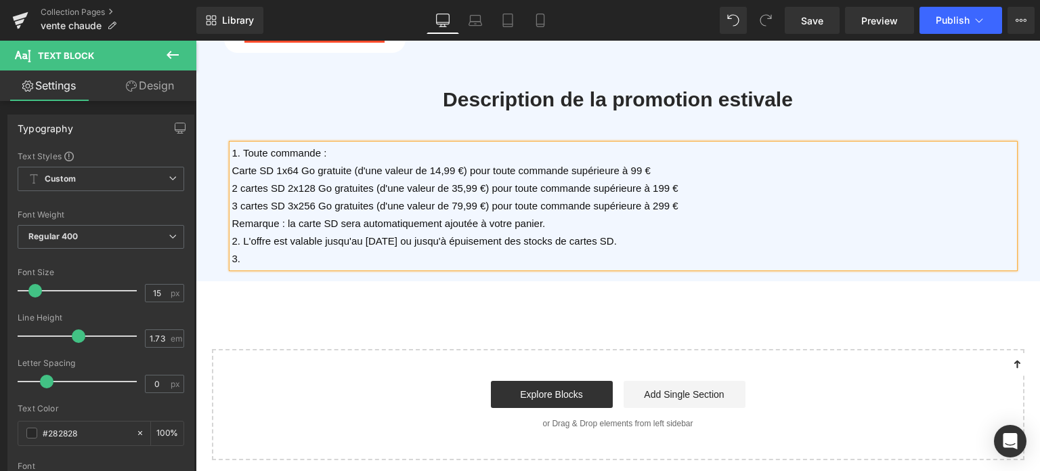
scroll to position [2392, 0]
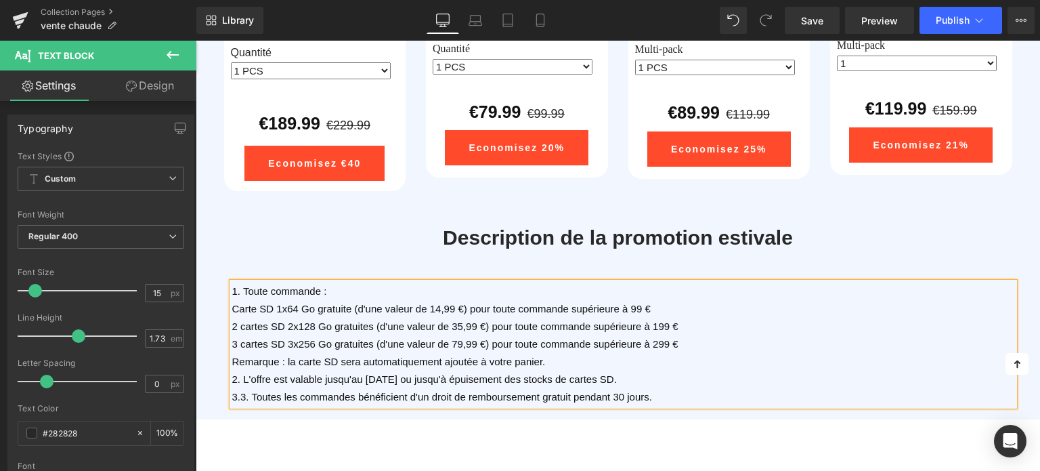
click at [238, 391] on span "3.3. Toutes les commandes bénéficient d'un droit de remboursement gratuit penda…" at bounding box center [442, 397] width 420 height 12
click at [813, 23] on span "Save" at bounding box center [812, 21] width 22 height 14
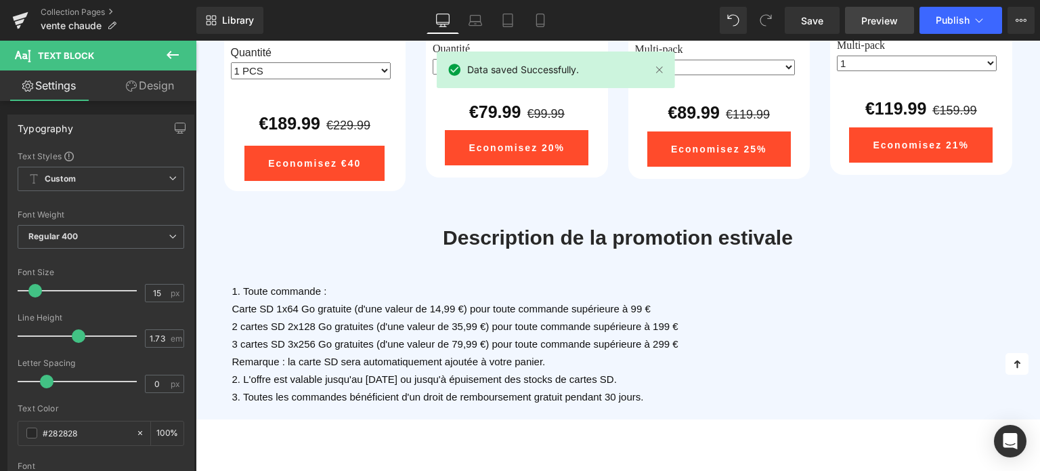
click at [881, 26] on span "Preview" at bounding box center [880, 21] width 37 height 14
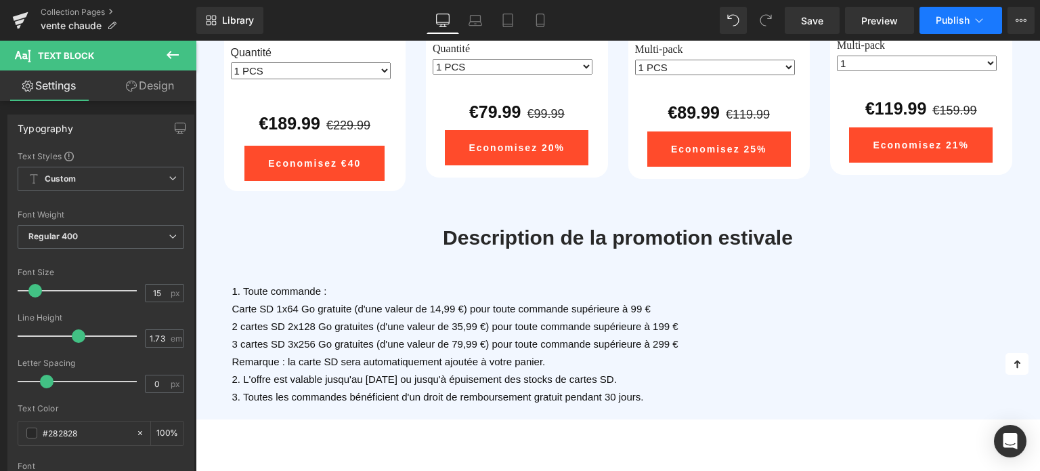
click at [971, 21] on button "Publish" at bounding box center [961, 20] width 83 height 27
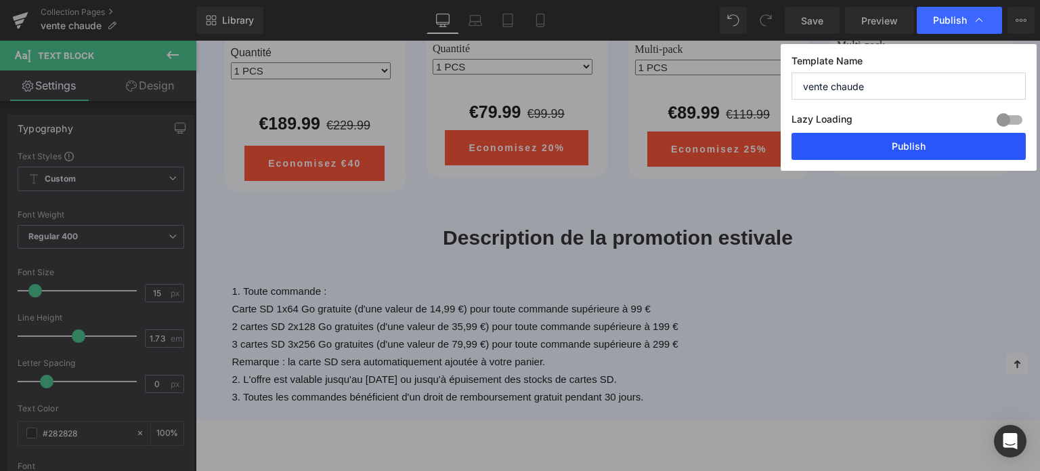
click at [921, 143] on button "Publish" at bounding box center [909, 146] width 234 height 27
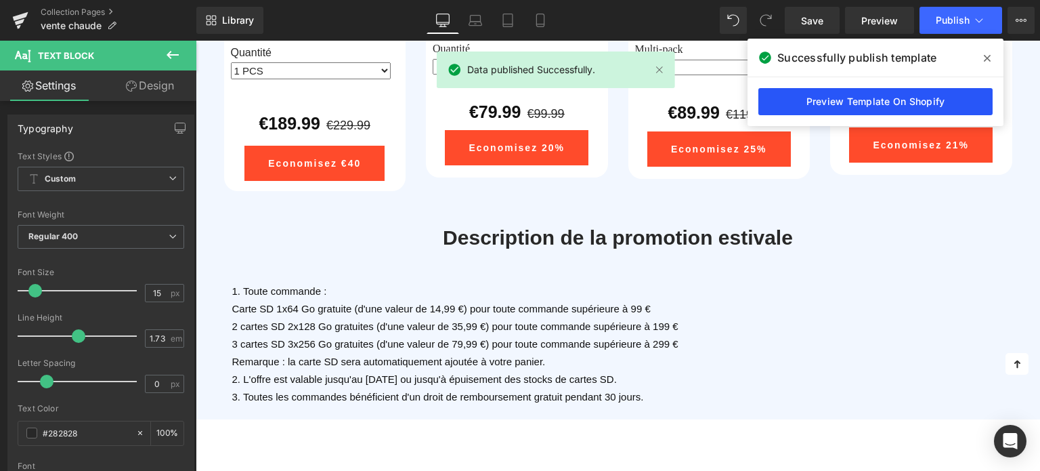
click at [843, 108] on link "Preview Template On Shopify" at bounding box center [876, 101] width 234 height 27
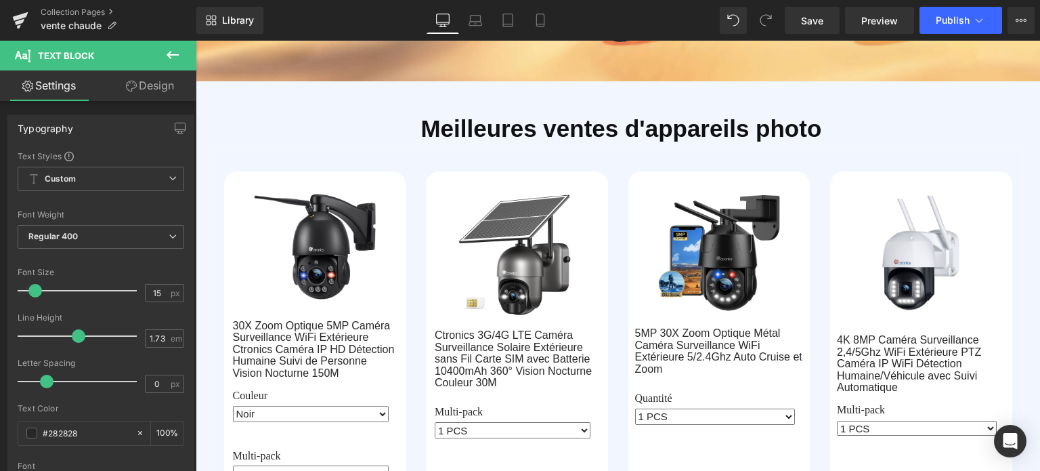
scroll to position [293, 0]
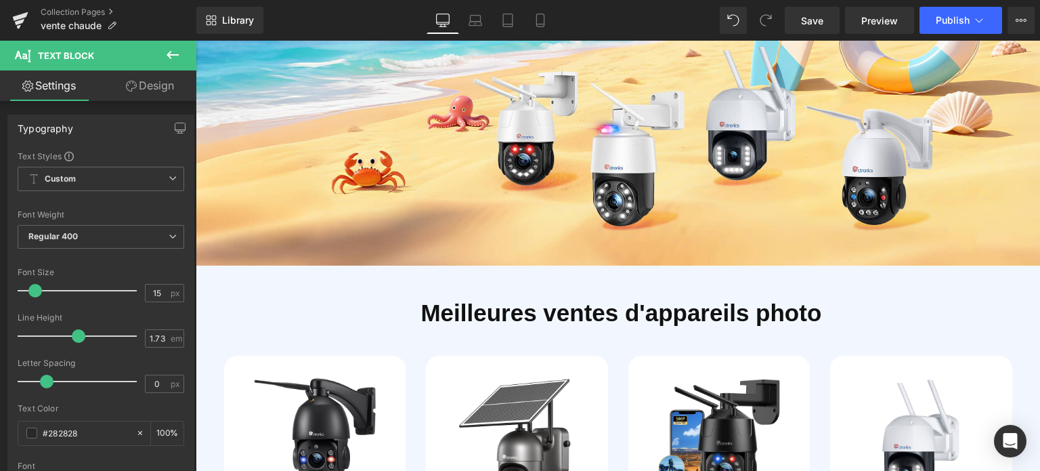
click at [165, 55] on icon at bounding box center [173, 55] width 16 height 16
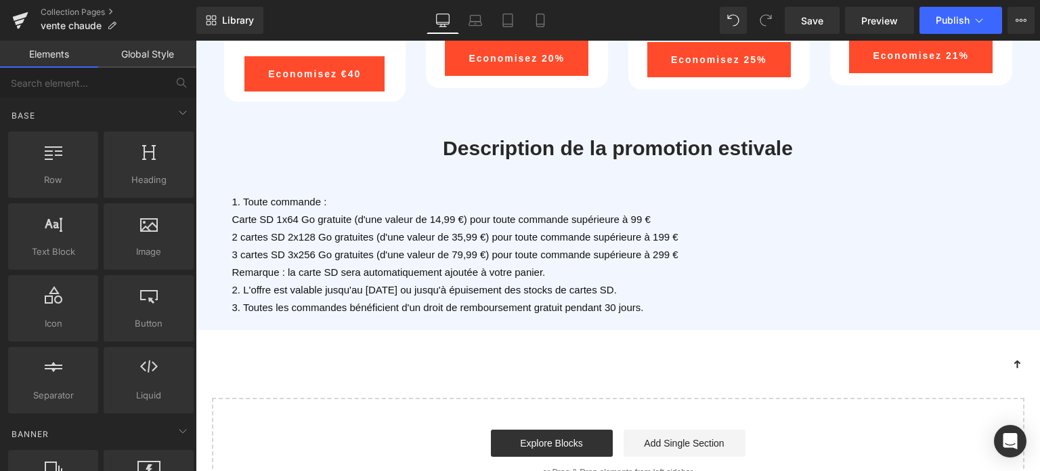
scroll to position [2460, 0]
